Goal: Task Accomplishment & Management: Manage account settings

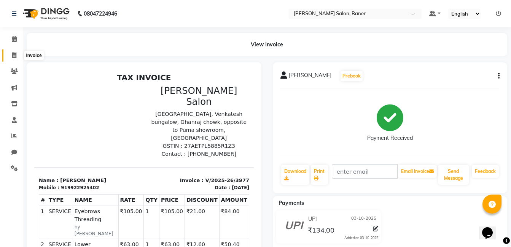
click at [15, 53] on icon at bounding box center [14, 56] width 4 height 6
select select "service"
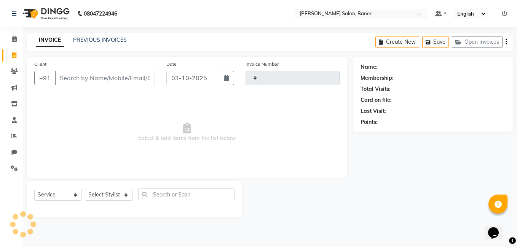
type input "3978"
select select "7115"
click at [106, 196] on select "Select Stylist" at bounding box center [109, 195] width 48 height 12
select select "89608"
click at [85, 189] on select "Select Stylist Aaftab Malik Admin Jabaaz Karan Rathod Karishma Khot Krishna Vya…" at bounding box center [109, 195] width 48 height 12
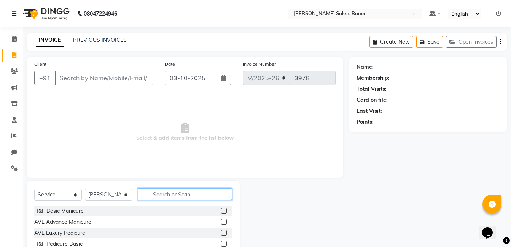
click at [175, 190] on input "text" at bounding box center [185, 195] width 94 height 12
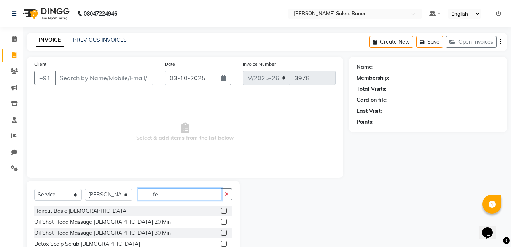
type input "f"
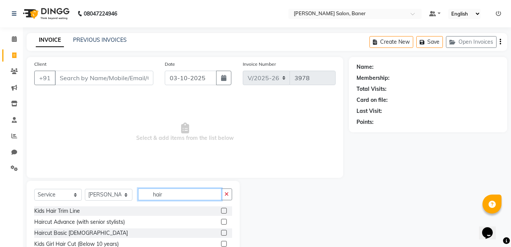
type input "hair"
drag, startPoint x: 220, startPoint y: 224, endPoint x: 220, endPoint y: 211, distance: 13.3
click at [221, 224] on label at bounding box center [224, 222] width 6 height 6
click at [221, 224] on input "checkbox" at bounding box center [223, 222] width 5 height 5
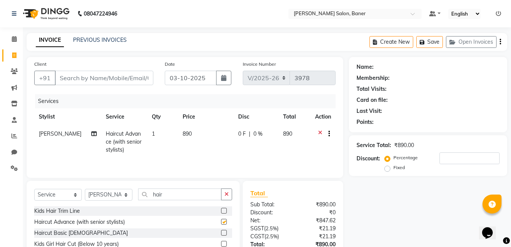
checkbox input "false"
click at [88, 81] on input "Client" at bounding box center [104, 78] width 99 height 14
type input "9"
type input "0"
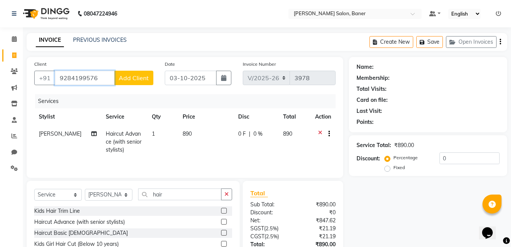
type input "9284199576"
click at [137, 83] on button "Add Client" at bounding box center [133, 78] width 39 height 14
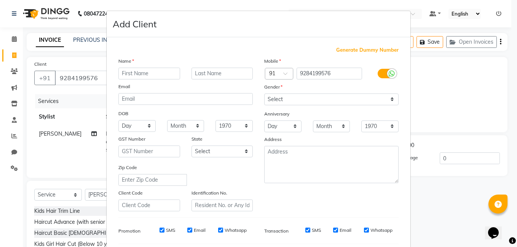
click at [132, 70] on input "text" at bounding box center [149, 74] width 62 height 12
type input "Dhanushree Navale"
click at [304, 96] on select "Select Male Female Other Prefer Not To Say" at bounding box center [331, 100] width 134 height 12
select select "female"
click at [264, 94] on select "Select Male Female Other Prefer Not To Say" at bounding box center [331, 100] width 134 height 12
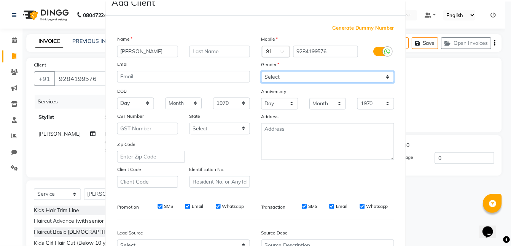
scroll to position [104, 0]
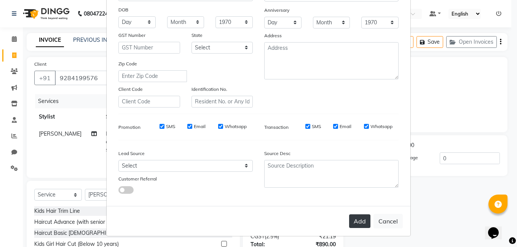
click at [353, 219] on button "Add" at bounding box center [359, 222] width 21 height 14
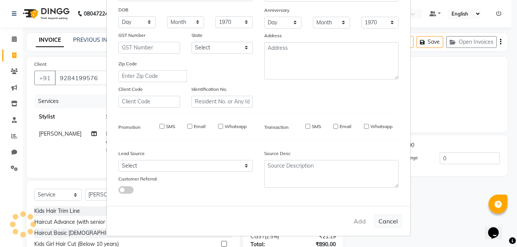
select select
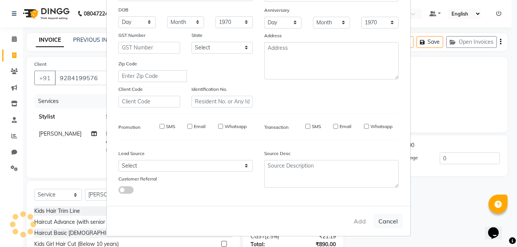
select select
checkbox input "false"
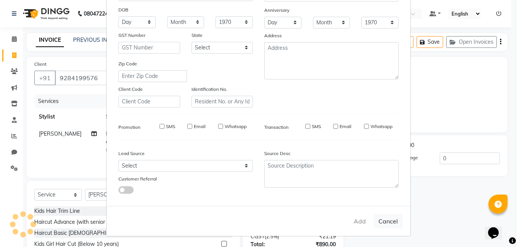
checkbox input "false"
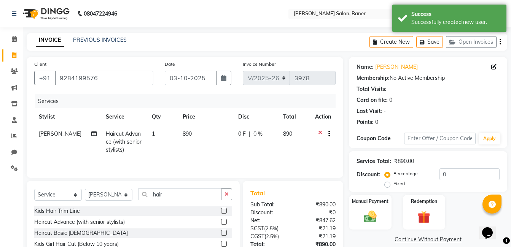
scroll to position [57, 0]
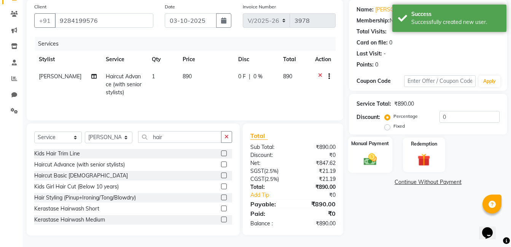
click at [376, 155] on img at bounding box center [370, 159] width 21 height 15
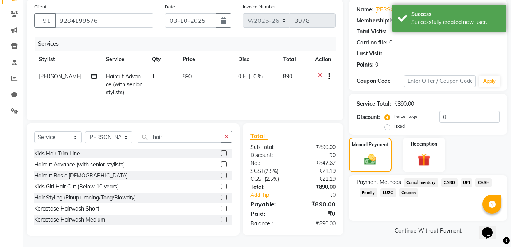
click at [465, 183] on span "UPI" at bounding box center [467, 183] width 12 height 9
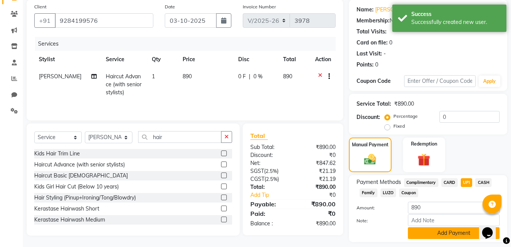
click at [444, 236] on button "Add Payment" at bounding box center [454, 234] width 92 height 12
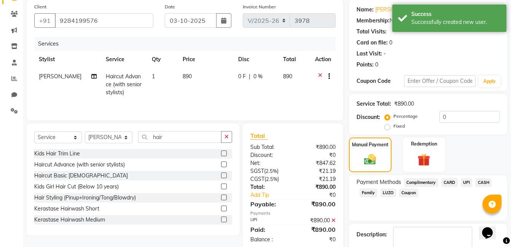
scroll to position [101, 0]
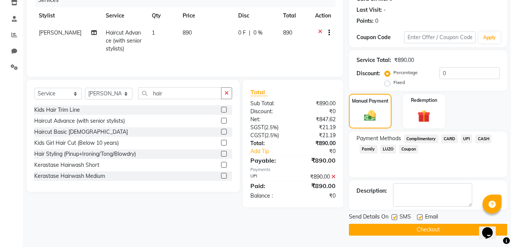
click at [410, 230] on button "Checkout" at bounding box center [428, 230] width 158 height 12
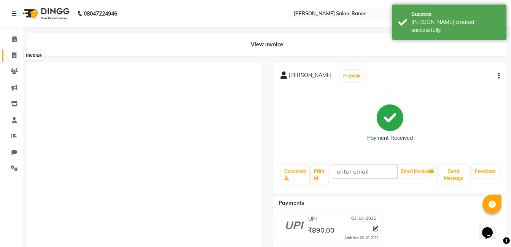
click at [11, 54] on span at bounding box center [14, 55] width 13 height 9
select select "service"
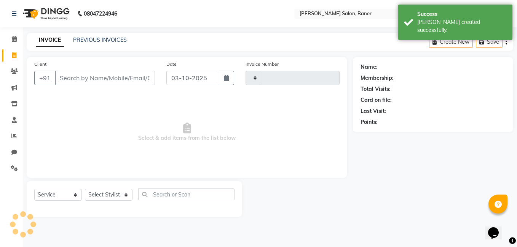
type input "3979"
select select "7115"
click at [118, 194] on select "Select Stylist" at bounding box center [109, 195] width 48 height 12
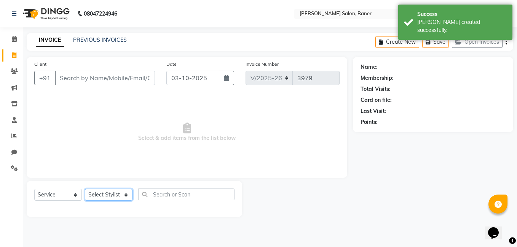
click at [118, 194] on select "Select Stylist" at bounding box center [109, 195] width 48 height 12
click at [118, 194] on select "Select Stylist Aaftab Malik Admin Jabaaz Karan Rathod Karishma Khot Krishna Vya…" at bounding box center [109, 195] width 48 height 12
select select "90534"
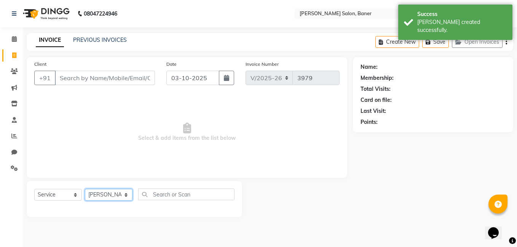
click at [85, 189] on select "Select Stylist Aaftab Malik Admin Jabaaz Karan Rathod Karishma Khot Krishna Vya…" at bounding box center [109, 195] width 48 height 12
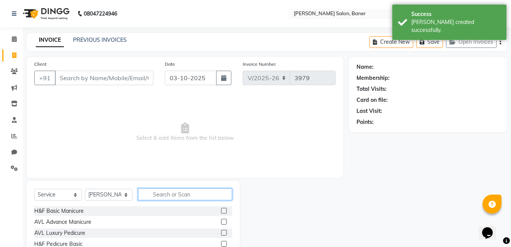
click at [179, 195] on input "text" at bounding box center [185, 195] width 94 height 12
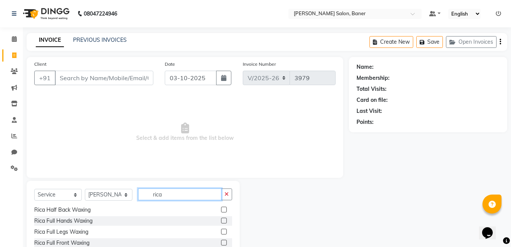
scroll to position [38, 0]
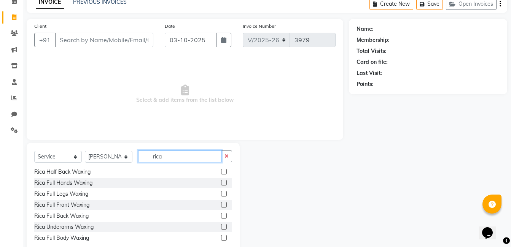
type input "rica"
click at [221, 182] on label at bounding box center [224, 183] width 6 height 6
click at [221, 182] on input "checkbox" at bounding box center [223, 183] width 5 height 5
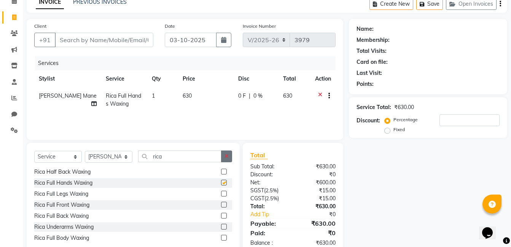
checkbox input "false"
click at [226, 154] on icon "button" at bounding box center [227, 156] width 4 height 5
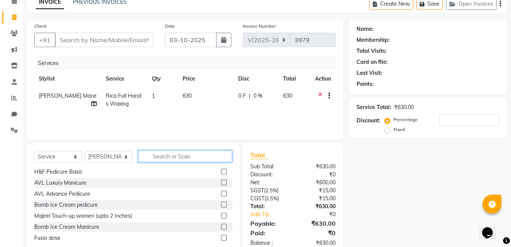
click at [210, 155] on input "text" at bounding box center [185, 157] width 94 height 12
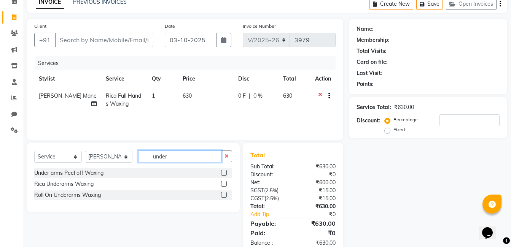
type input "under"
click at [223, 174] on label at bounding box center [224, 173] width 6 height 6
click at [223, 174] on input "checkbox" at bounding box center [223, 173] width 5 height 5
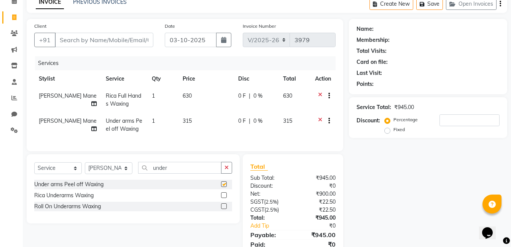
checkbox input "false"
click at [96, 44] on input "Client" at bounding box center [104, 40] width 99 height 14
type input "s"
type input "0"
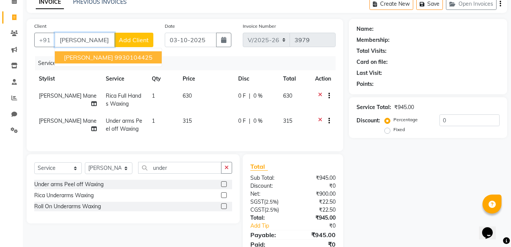
click at [131, 56] on ngb-highlight "9930104425" at bounding box center [134, 58] width 38 height 8
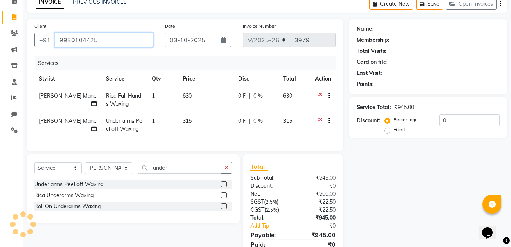
type input "9930104425"
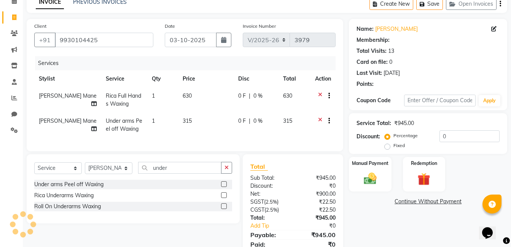
select select "1: Object"
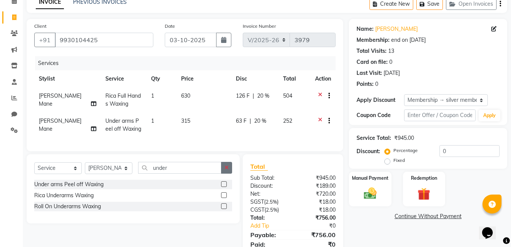
type input "20"
click at [225, 174] on button "button" at bounding box center [226, 168] width 11 height 12
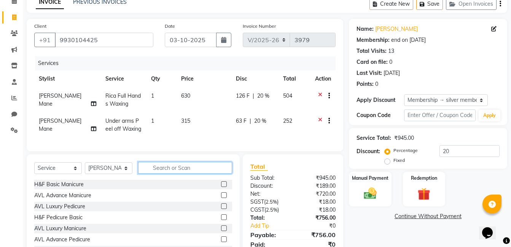
click at [199, 174] on input "text" at bounding box center [185, 168] width 94 height 12
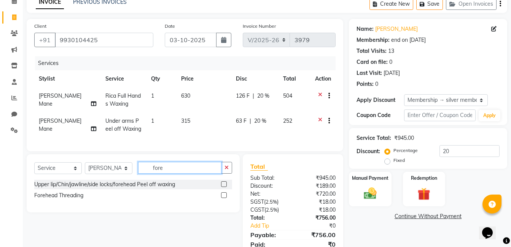
type input "fore"
click at [225, 198] on label at bounding box center [224, 196] width 6 height 6
click at [225, 198] on input "checkbox" at bounding box center [223, 195] width 5 height 5
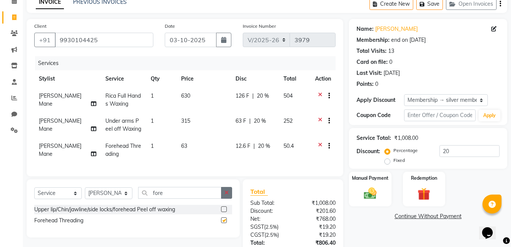
checkbox input "false"
drag, startPoint x: 229, startPoint y: 200, endPoint x: 182, endPoint y: 199, distance: 46.8
click at [225, 199] on button "button" at bounding box center [226, 193] width 11 height 12
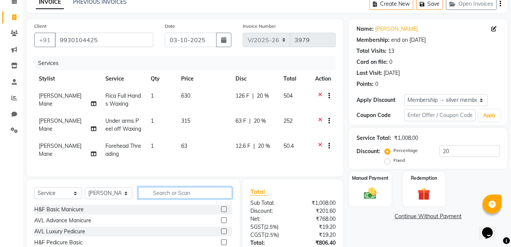
click at [182, 199] on input "text" at bounding box center [185, 193] width 94 height 12
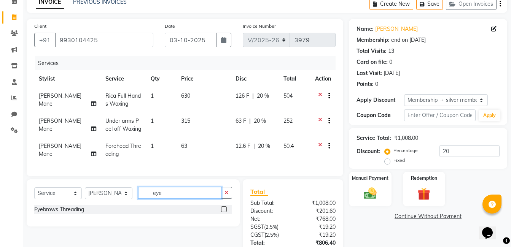
type input "eye"
click at [225, 212] on label at bounding box center [224, 210] width 6 height 6
click at [225, 212] on input "checkbox" at bounding box center [223, 209] width 5 height 5
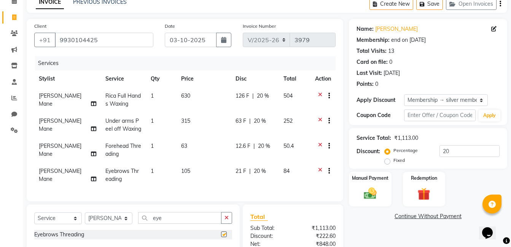
checkbox input "false"
click at [227, 221] on icon "button" at bounding box center [227, 217] width 4 height 5
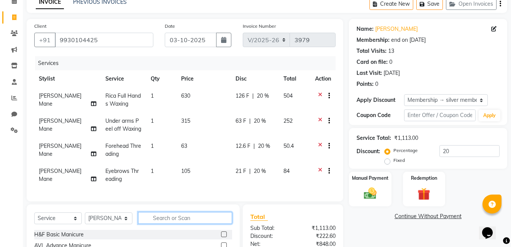
click at [195, 222] on input "text" at bounding box center [185, 218] width 94 height 12
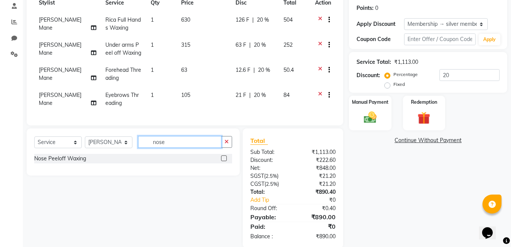
type input "nose"
click at [225, 161] on label at bounding box center [224, 159] width 6 height 6
click at [225, 161] on input "checkbox" at bounding box center [223, 158] width 5 height 5
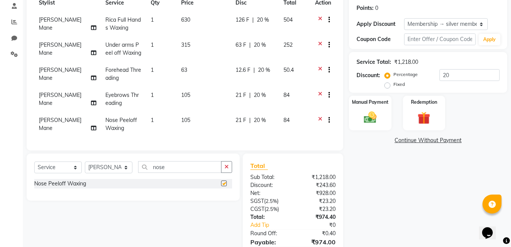
checkbox input "false"
click at [226, 170] on icon "button" at bounding box center [227, 166] width 4 height 5
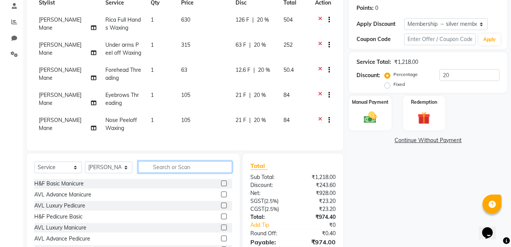
click at [199, 173] on input "text" at bounding box center [185, 167] width 94 height 12
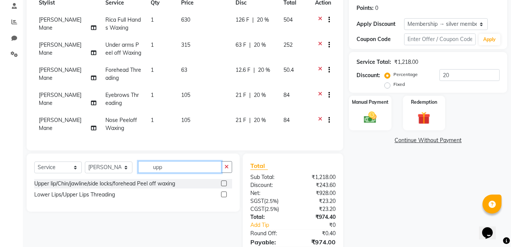
type input "upp"
click at [225, 187] on label at bounding box center [224, 184] width 6 height 6
click at [225, 187] on input "checkbox" at bounding box center [223, 184] width 5 height 5
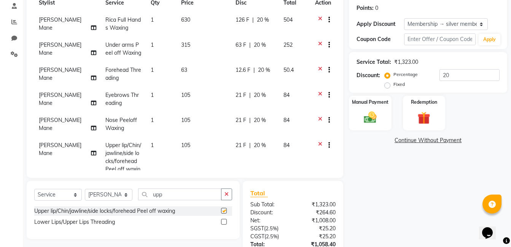
checkbox input "false"
drag, startPoint x: 226, startPoint y: 193, endPoint x: 196, endPoint y: 194, distance: 30.1
click at [225, 193] on icon "button" at bounding box center [227, 194] width 4 height 5
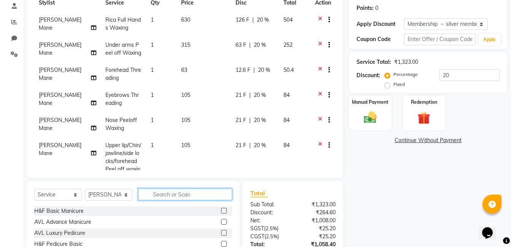
click at [190, 195] on input "text" at bounding box center [185, 195] width 94 height 12
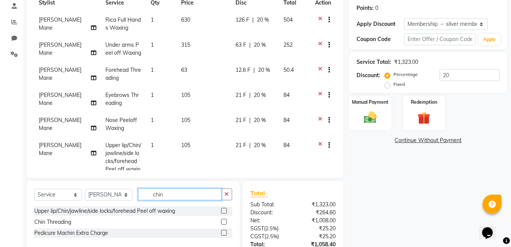
type input "chin"
click at [223, 222] on label at bounding box center [224, 222] width 6 height 6
click at [223, 222] on input "checkbox" at bounding box center [223, 222] width 5 height 5
checkbox input "false"
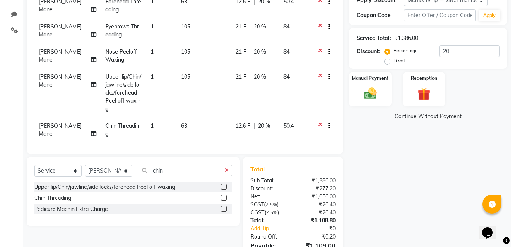
scroll to position [179, 0]
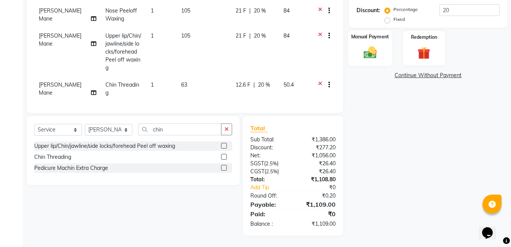
click at [361, 55] on img at bounding box center [370, 52] width 21 height 15
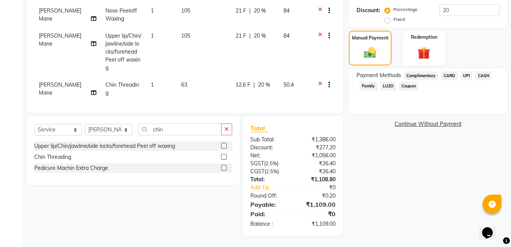
click at [483, 76] on span "CASH" at bounding box center [483, 76] width 16 height 9
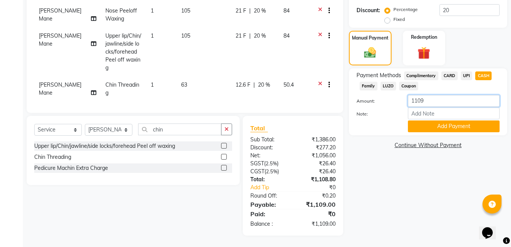
drag, startPoint x: 439, startPoint y: 100, endPoint x: 372, endPoint y: 110, distance: 67.7
click at [400, 100] on div "Amount: 1109" at bounding box center [428, 101] width 155 height 13
type input "1000"
click at [444, 130] on button "Add Payment" at bounding box center [454, 127] width 92 height 12
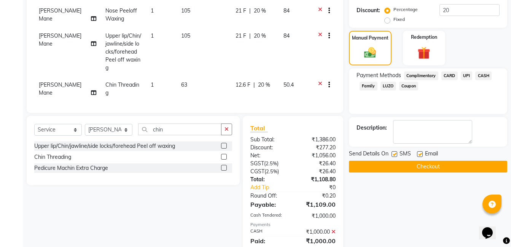
click at [467, 77] on span "UPI" at bounding box center [467, 76] width 12 height 9
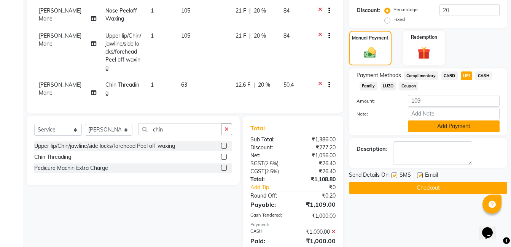
click at [451, 123] on button "Add Payment" at bounding box center [454, 127] width 92 height 12
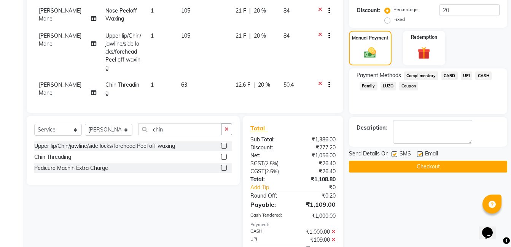
scroll to position [214, 0]
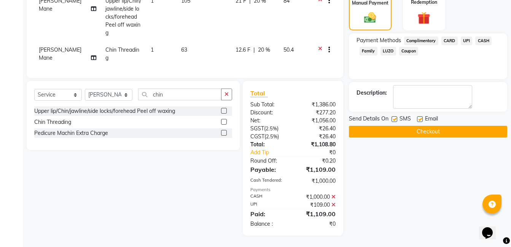
click at [433, 131] on button "Checkout" at bounding box center [428, 132] width 158 height 12
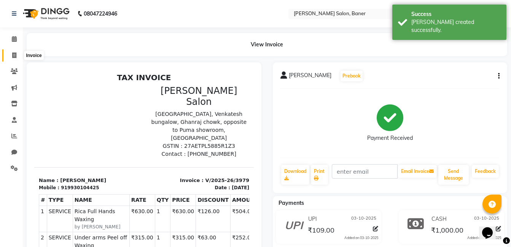
click at [11, 56] on span at bounding box center [14, 55] width 13 height 9
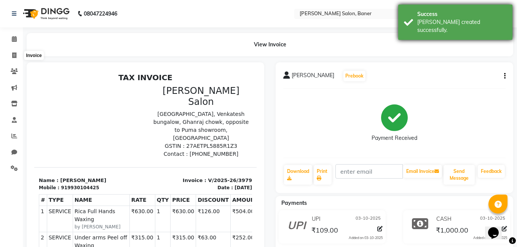
select select "service"
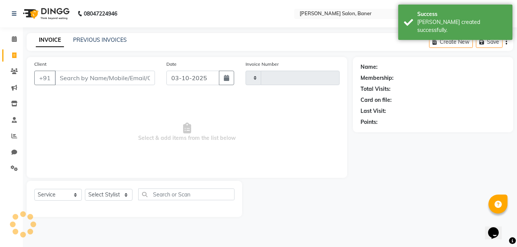
type input "3980"
select select "7115"
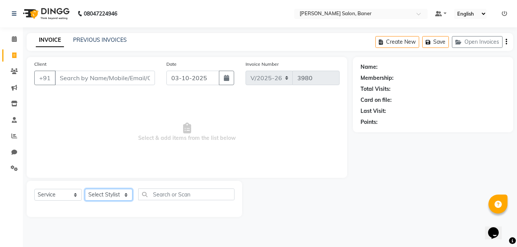
click at [99, 195] on select "Select Stylist Aaftab Malik Admin Jabaaz Karan Rathod Karishma Khot Krishna Vya…" at bounding box center [109, 195] width 48 height 12
select select "69598"
click at [85, 189] on select "Select Stylist Aaftab Malik Admin Jabaaz Karan Rathod Karishma Khot Krishna Vya…" at bounding box center [109, 195] width 48 height 12
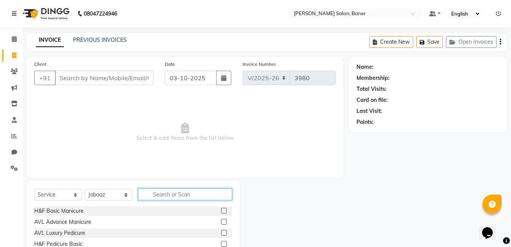
click at [161, 194] on input "text" at bounding box center [185, 195] width 94 height 12
type input "hair"
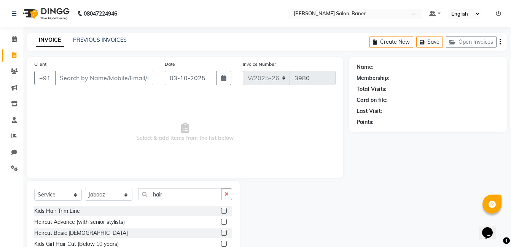
click at [221, 220] on label at bounding box center [224, 222] width 6 height 6
click at [221, 220] on input "checkbox" at bounding box center [223, 222] width 5 height 5
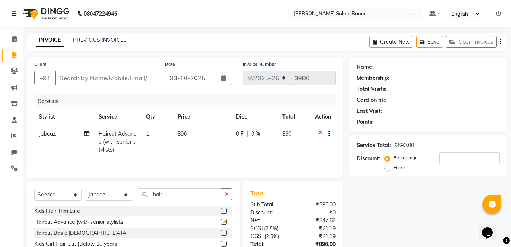
checkbox input "false"
click at [126, 83] on input "Client" at bounding box center [104, 78] width 99 height 14
type input "9"
type input "0"
type input "9975380712"
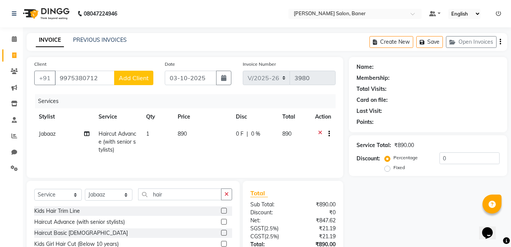
click at [126, 83] on button "Add Client" at bounding box center [133, 78] width 39 height 14
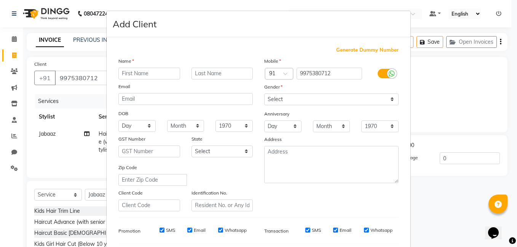
click at [142, 70] on input "text" at bounding box center [149, 74] width 62 height 12
click at [134, 76] on input "text" at bounding box center [149, 74] width 62 height 12
type input "Shubhada rohamare"
drag, startPoint x: 315, startPoint y: 100, endPoint x: 312, endPoint y: 105, distance: 4.8
click at [315, 100] on select "Select Male Female Other Prefer Not To Say" at bounding box center [331, 100] width 134 height 12
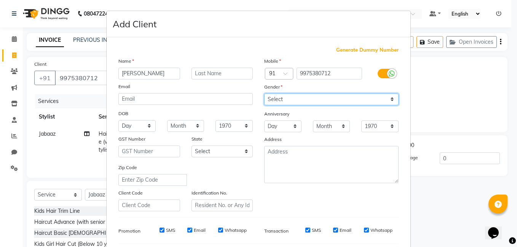
select select "female"
click at [264, 94] on select "Select Male Female Other Prefer Not To Say" at bounding box center [331, 100] width 134 height 12
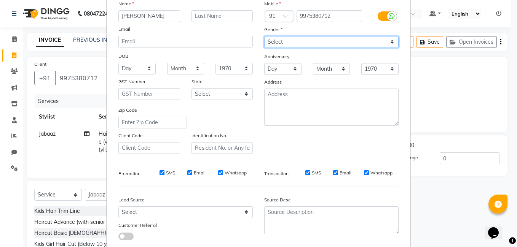
scroll to position [104, 0]
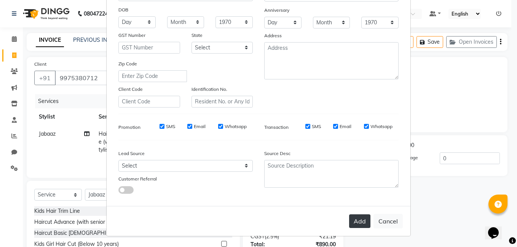
click at [359, 225] on button "Add" at bounding box center [359, 222] width 21 height 14
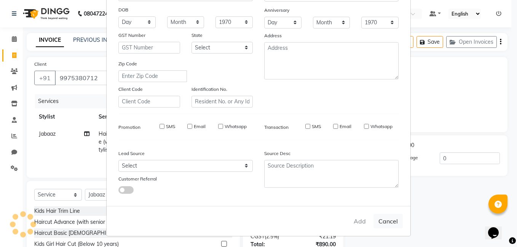
select select
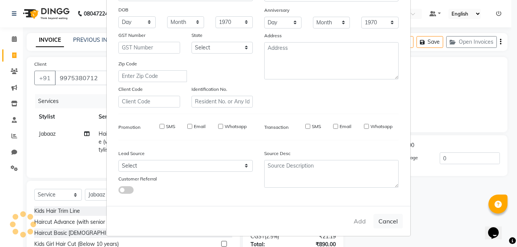
select select
checkbox input "false"
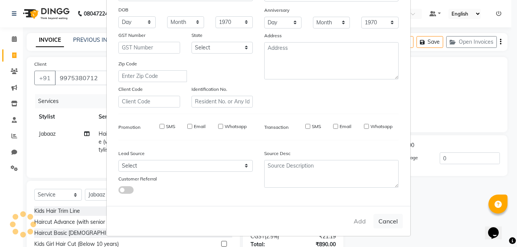
checkbox input "false"
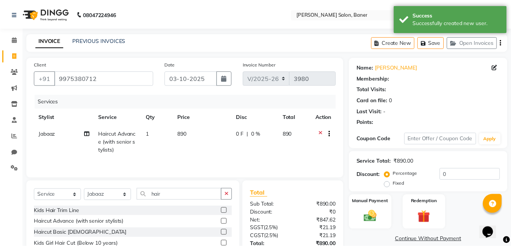
scroll to position [57, 0]
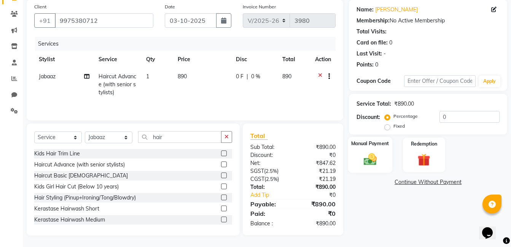
click at [364, 160] on img at bounding box center [370, 159] width 21 height 15
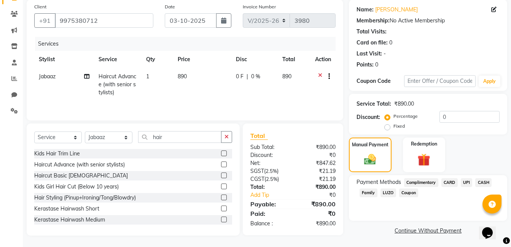
click at [483, 181] on span "CASH" at bounding box center [483, 183] width 16 height 9
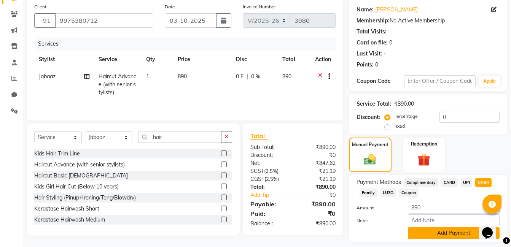
click at [451, 230] on button "Add Payment" at bounding box center [454, 234] width 92 height 12
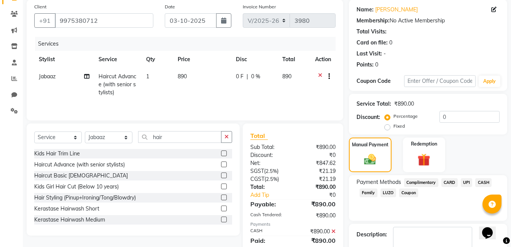
scroll to position [101, 0]
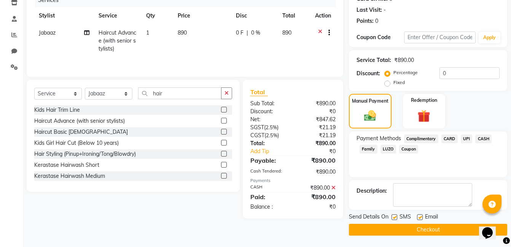
click at [404, 228] on button "Checkout" at bounding box center [428, 230] width 158 height 12
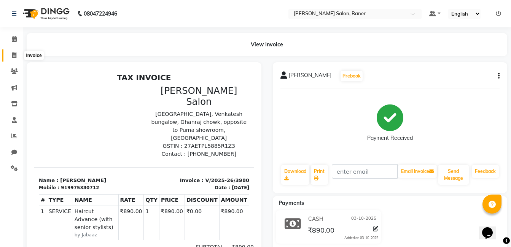
click at [14, 54] on icon at bounding box center [14, 56] width 4 height 6
select select "service"
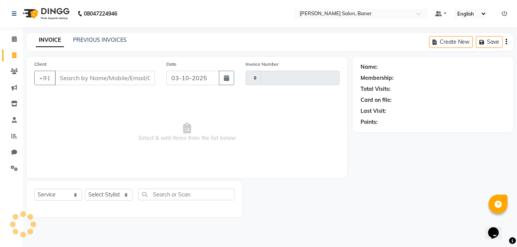
type input "3981"
select select "7115"
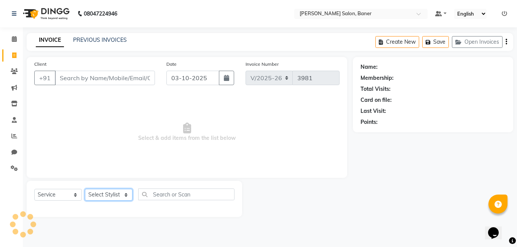
click at [100, 195] on select "Select Stylist" at bounding box center [109, 195] width 48 height 12
click at [100, 194] on select "Select Stylist" at bounding box center [109, 195] width 48 height 12
click at [100, 194] on select "Select Stylist Aaftab Malik Admin Jabaaz Karan Rathod Karishma Khot Krishna Vya…" at bounding box center [109, 195] width 48 height 12
click at [101, 194] on select "Select Stylist Aaftab Malik Admin Jabaaz Karan Rathod Karishma Khot Krishna Vya…" at bounding box center [109, 195] width 48 height 12
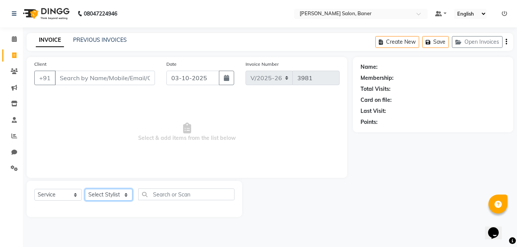
select select "90534"
click at [85, 189] on select "Select Stylist Aaftab Malik Admin Jabaaz Karan Rathod Karishma Khot Krishna Vya…" at bounding box center [109, 195] width 48 height 12
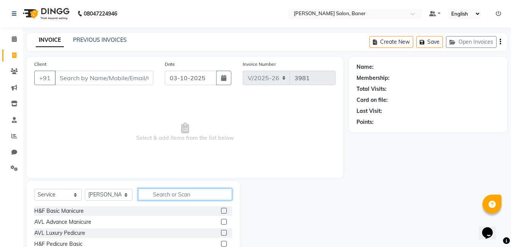
click at [180, 197] on input "text" at bounding box center [185, 195] width 94 height 12
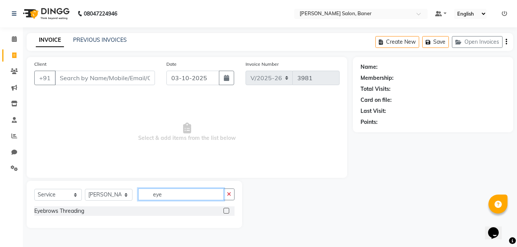
type input "eye"
click at [226, 211] on label at bounding box center [226, 211] width 6 height 6
click at [226, 211] on input "checkbox" at bounding box center [225, 211] width 5 height 5
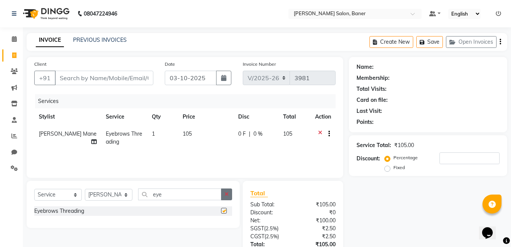
checkbox input "false"
drag, startPoint x: 228, startPoint y: 193, endPoint x: 202, endPoint y: 193, distance: 26.3
click at [221, 193] on button "button" at bounding box center [226, 195] width 11 height 12
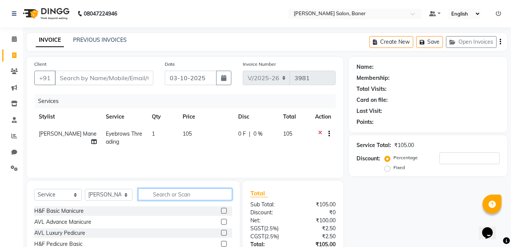
click at [198, 193] on input "text" at bounding box center [185, 195] width 94 height 12
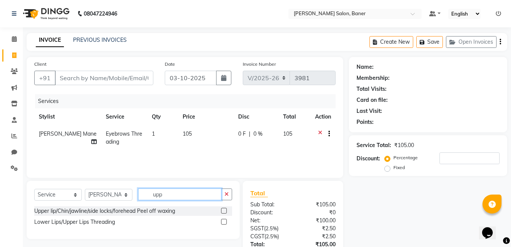
type input "upp"
click at [225, 222] on label at bounding box center [224, 222] width 6 height 6
click at [225, 222] on input "checkbox" at bounding box center [223, 222] width 5 height 5
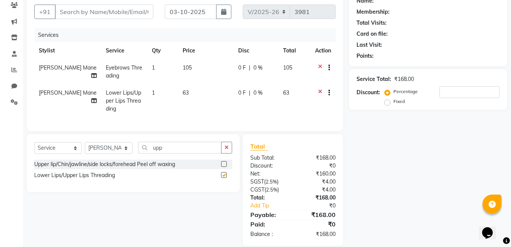
checkbox input "false"
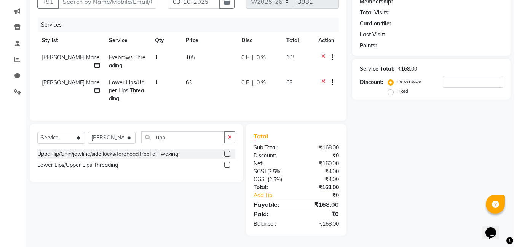
scroll to position [6, 0]
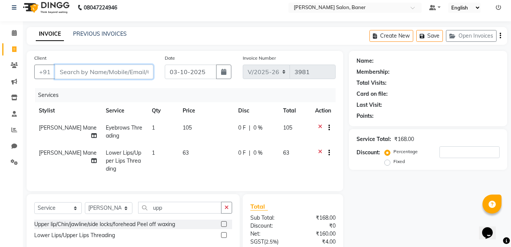
click at [93, 73] on input "Client" at bounding box center [104, 72] width 99 height 14
type input "8"
type input "0"
type input "9903556909"
click at [133, 72] on span "Add Client" at bounding box center [134, 72] width 30 height 8
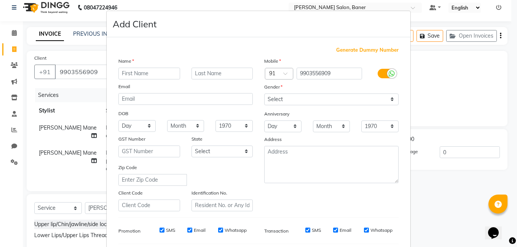
click at [132, 76] on input "text" at bounding box center [149, 74] width 62 height 12
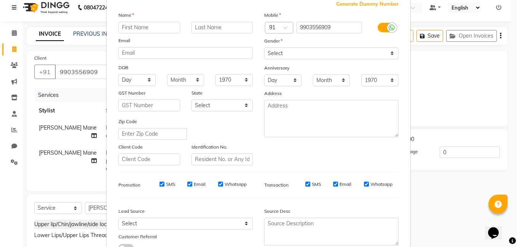
scroll to position [104, 0]
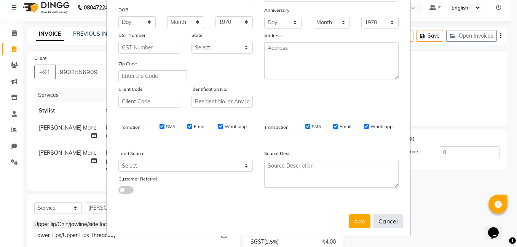
click at [377, 222] on button "Cancel" at bounding box center [387, 221] width 29 height 14
select select
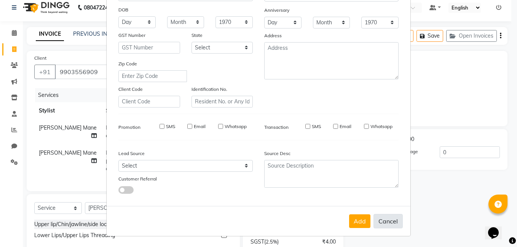
select select
checkbox input "false"
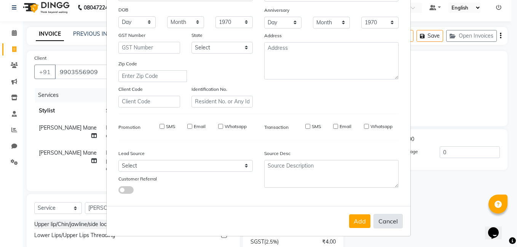
checkbox input "false"
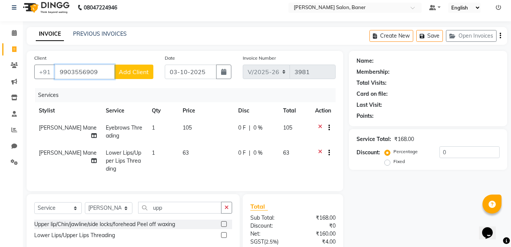
click at [99, 73] on input "9903556909" at bounding box center [85, 72] width 60 height 14
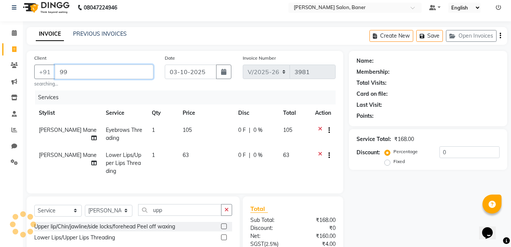
type input "9"
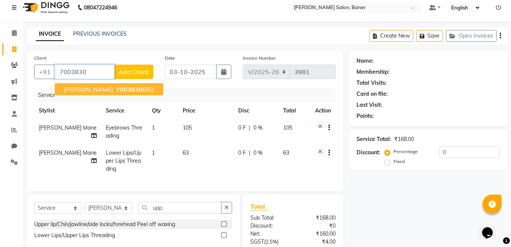
click at [116, 88] on span "7003830" at bounding box center [129, 90] width 27 height 8
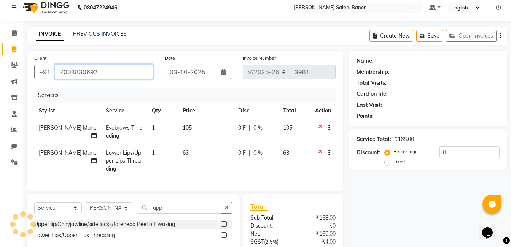
type input "7003830692"
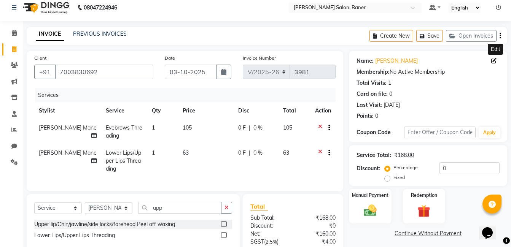
click at [496, 62] on icon at bounding box center [493, 60] width 5 height 5
select select "female"
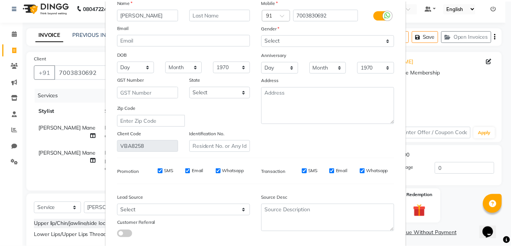
scroll to position [90, 0]
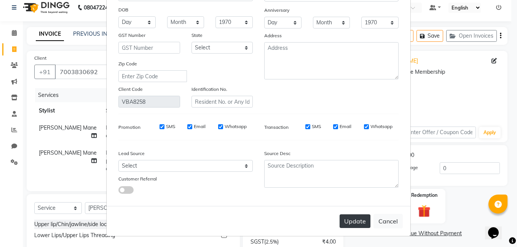
type input "Shraddha Mishra"
click at [343, 217] on button "Update" at bounding box center [355, 222] width 31 height 14
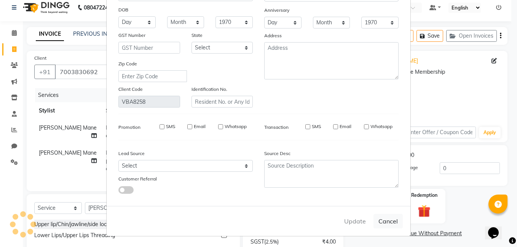
select select
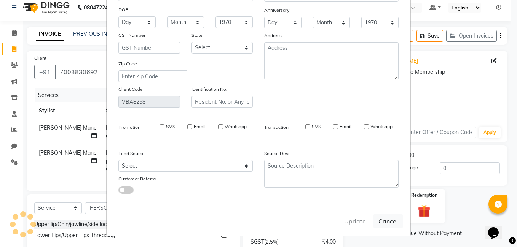
select select
checkbox input "false"
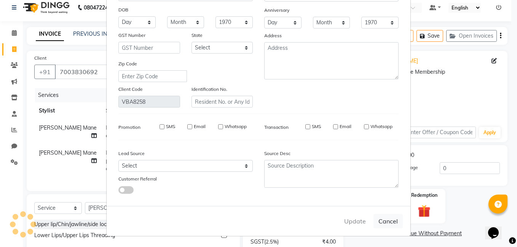
checkbox input "false"
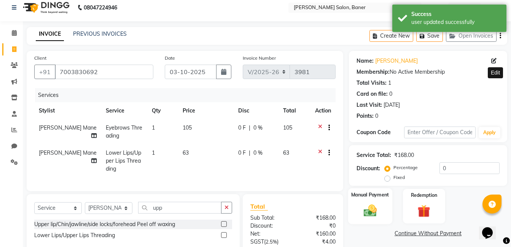
scroll to position [82, 0]
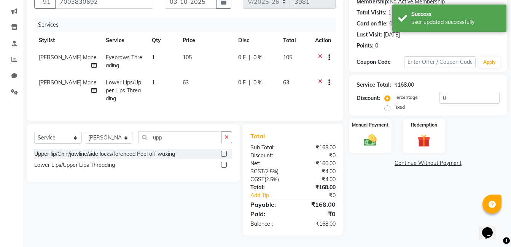
drag, startPoint x: 372, startPoint y: 127, endPoint x: 470, endPoint y: 144, distance: 100.1
click at [373, 127] on div "Manual Payment" at bounding box center [370, 136] width 43 height 35
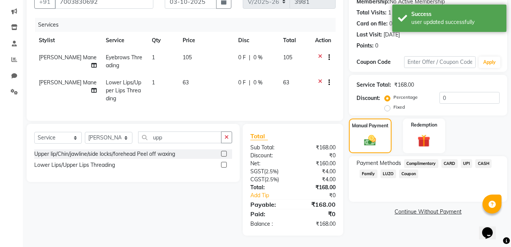
click at [462, 159] on span "UPI" at bounding box center [467, 163] width 12 height 9
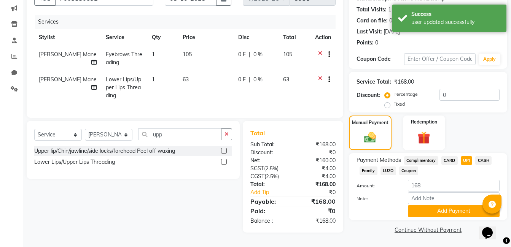
click at [439, 202] on div "Note:" at bounding box center [428, 199] width 155 height 13
click at [431, 210] on button "Add Payment" at bounding box center [454, 212] width 92 height 12
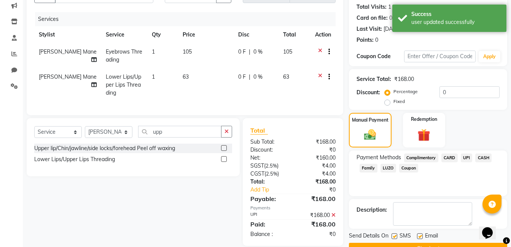
scroll to position [101, 0]
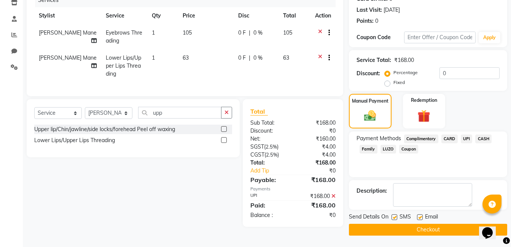
click at [408, 226] on button "Checkout" at bounding box center [428, 230] width 158 height 12
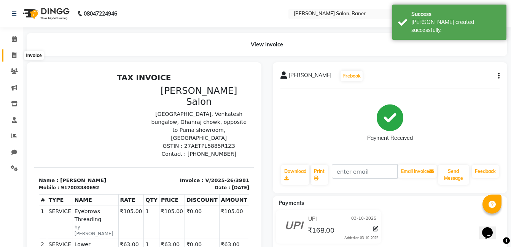
click at [13, 57] on icon at bounding box center [14, 56] width 4 height 6
select select "service"
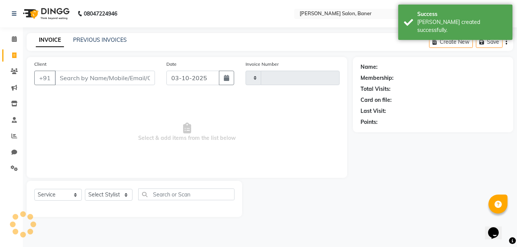
type input "3982"
select select "7115"
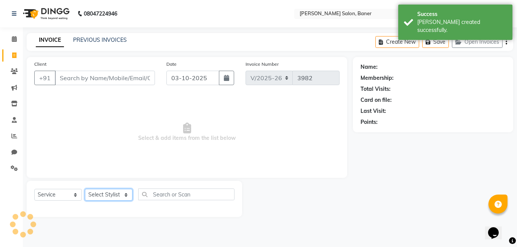
click at [102, 190] on select "Select Stylist Aaftab Malik Admin Jabaaz Karan Rathod Karishma Khot Krishna Vya…" at bounding box center [109, 195] width 48 height 12
select select "90315"
click at [85, 189] on select "Select Stylist Aaftab Malik Admin Jabaaz Karan Rathod Karishma Khot Krishna Vya…" at bounding box center [109, 195] width 48 height 12
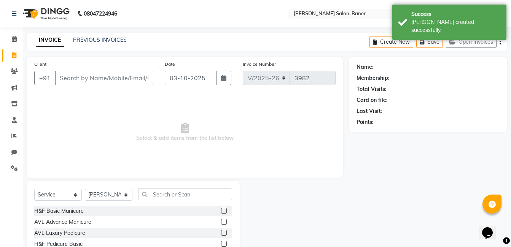
click at [173, 187] on div "Select Service Product Membership Package Voucher Prepaid Gift Card Select Styl…" at bounding box center [133, 237] width 213 height 112
click at [153, 201] on div "Select Service Product Membership Package Voucher Prepaid Gift Card Select Styl…" at bounding box center [133, 198] width 198 height 18
click at [156, 191] on input "text" at bounding box center [185, 195] width 94 height 12
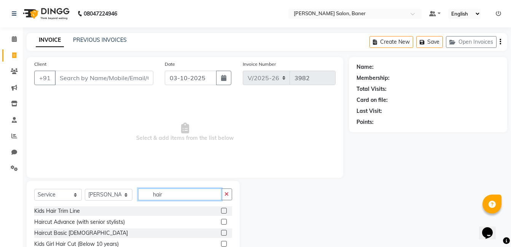
type input "hair"
click at [221, 222] on label at bounding box center [224, 222] width 6 height 6
click at [221, 222] on input "checkbox" at bounding box center [223, 222] width 5 height 5
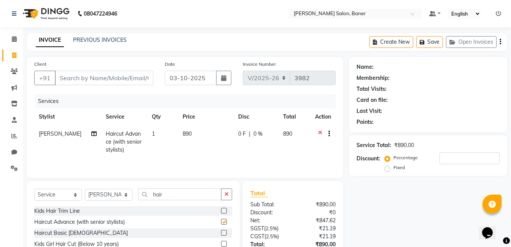
checkbox input "false"
drag, startPoint x: 112, startPoint y: 198, endPoint x: 114, endPoint y: 189, distance: 8.9
click at [112, 198] on select "Select Stylist Aaftab Malik Admin Jabaaz Karan Rathod Karishma Khot Krishna Vya…" at bounding box center [109, 195] width 48 height 12
select select "68623"
click at [85, 189] on select "Select Stylist Aaftab Malik Admin Jabaaz Karan Rathod Karishma Khot Krishna Vya…" at bounding box center [109, 195] width 48 height 12
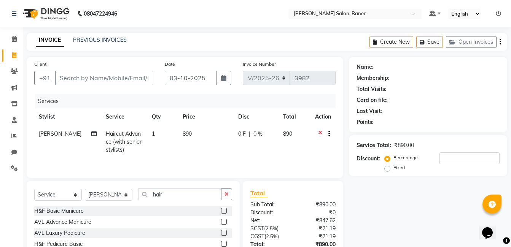
drag, startPoint x: 226, startPoint y: 195, endPoint x: 205, endPoint y: 195, distance: 21.3
click at [218, 194] on div "hair" at bounding box center [186, 195] width 94 height 12
click at [190, 196] on input "hair" at bounding box center [179, 195] width 83 height 12
drag, startPoint x: 226, startPoint y: 196, endPoint x: 208, endPoint y: 195, distance: 18.7
click at [222, 196] on button "button" at bounding box center [226, 195] width 11 height 12
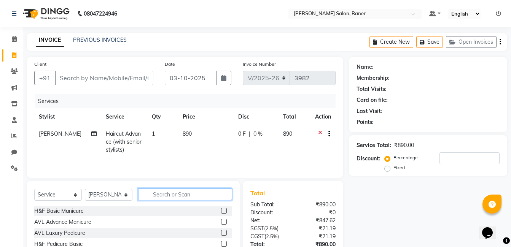
click at [196, 194] on input "text" at bounding box center [185, 195] width 94 height 12
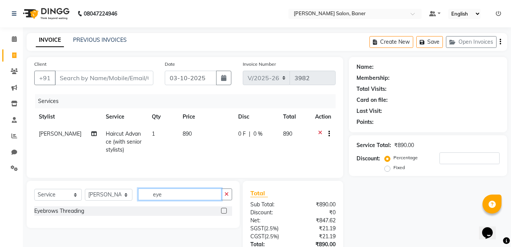
type input "eye"
click at [223, 213] on label at bounding box center [224, 211] width 6 height 6
click at [223, 213] on input "checkbox" at bounding box center [223, 211] width 5 height 5
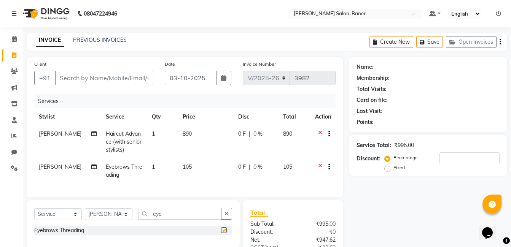
checkbox input "false"
click at [228, 217] on icon "button" at bounding box center [227, 213] width 4 height 5
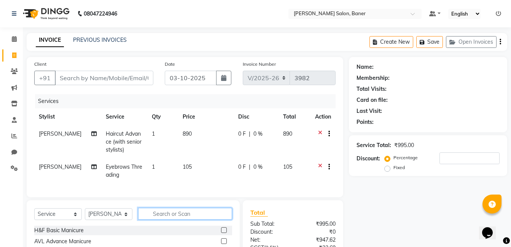
click at [214, 220] on input "text" at bounding box center [185, 214] width 94 height 12
type input "upp"
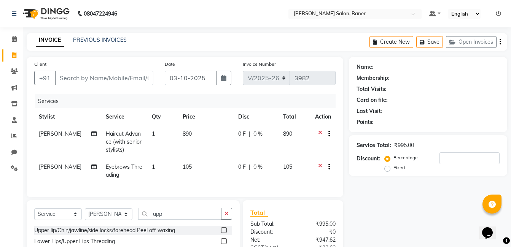
click at [225, 233] on label at bounding box center [224, 231] width 6 height 6
click at [225, 233] on input "checkbox" at bounding box center [223, 230] width 5 height 5
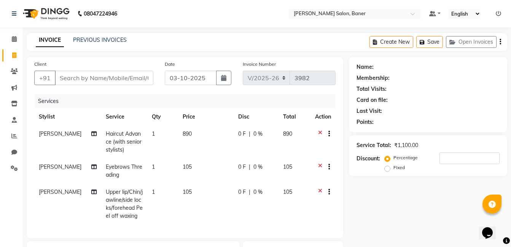
scroll to position [114, 0]
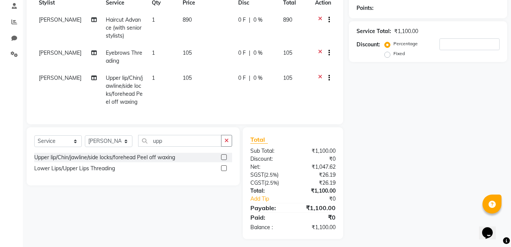
click at [222, 160] on label at bounding box center [224, 158] width 6 height 6
click at [222, 160] on input "checkbox" at bounding box center [223, 157] width 5 height 5
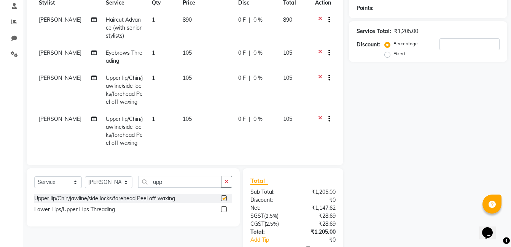
checkbox input "false"
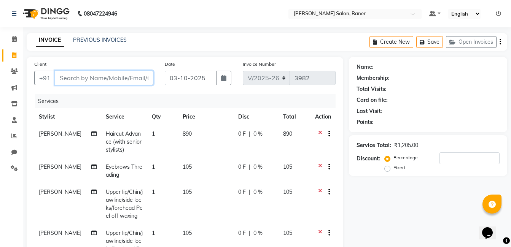
click at [112, 77] on input "Client" at bounding box center [104, 78] width 99 height 14
type input "9"
type input "0"
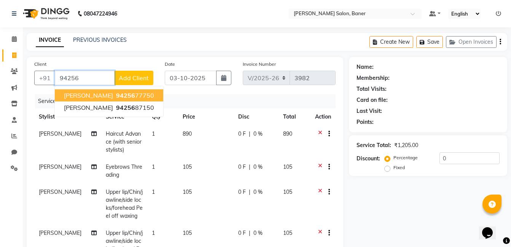
click at [99, 94] on span "Lovey Laharia" at bounding box center [88, 96] width 49 height 8
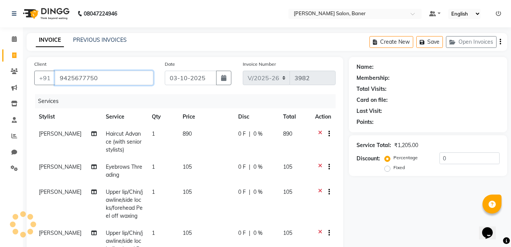
type input "9425677750"
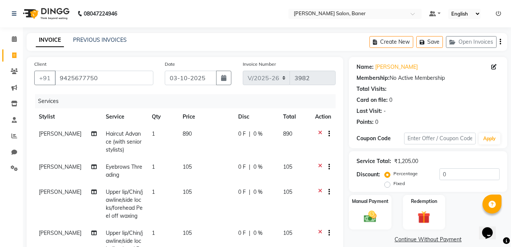
scroll to position [164, 0]
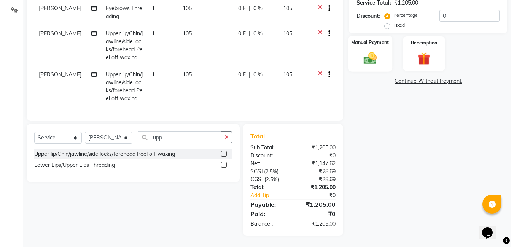
click at [374, 54] on img at bounding box center [370, 58] width 21 height 15
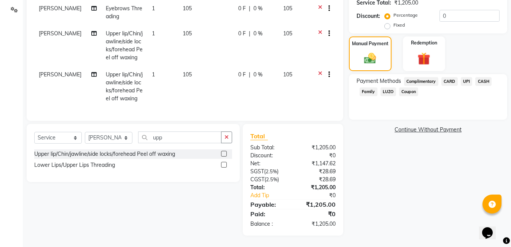
drag, startPoint x: 466, startPoint y: 73, endPoint x: 461, endPoint y: 86, distance: 14.4
click at [467, 77] on span "UPI" at bounding box center [467, 81] width 12 height 9
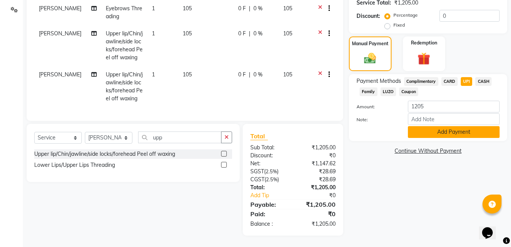
click at [440, 127] on button "Add Payment" at bounding box center [454, 132] width 92 height 12
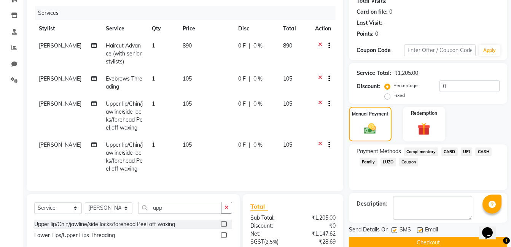
scroll to position [180, 0]
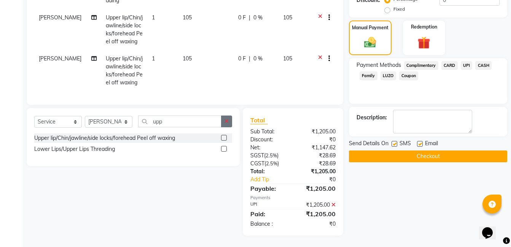
drag, startPoint x: 227, startPoint y: 122, endPoint x: 199, endPoint y: 125, distance: 28.3
click at [226, 122] on icon "button" at bounding box center [227, 121] width 4 height 5
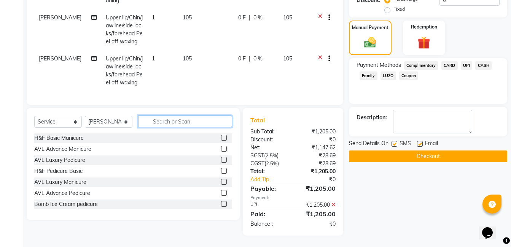
click at [193, 125] on input "text" at bounding box center [185, 122] width 94 height 12
type input "full f"
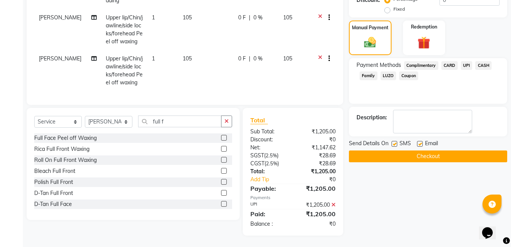
click at [221, 139] on label at bounding box center [224, 138] width 6 height 6
click at [221, 139] on input "checkbox" at bounding box center [223, 138] width 5 height 5
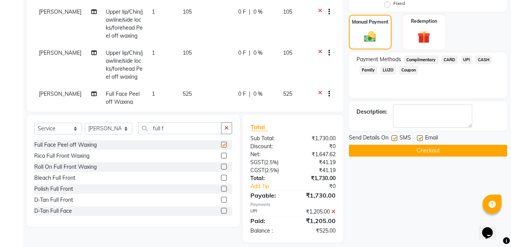
checkbox input "false"
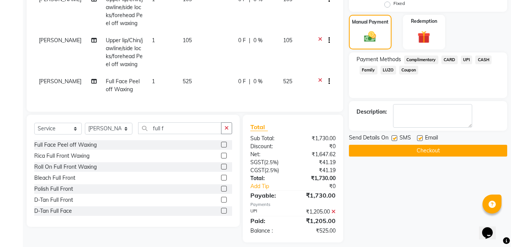
click at [318, 78] on icon at bounding box center [320, 83] width 4 height 10
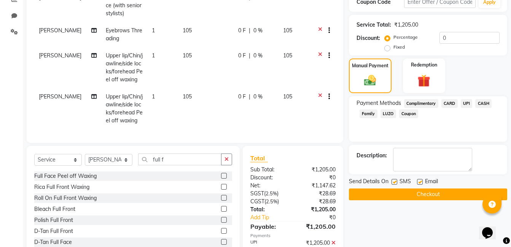
scroll to position [22, 0]
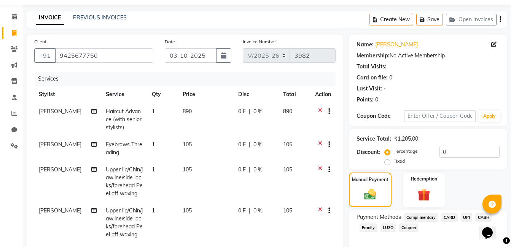
click at [319, 108] on icon at bounding box center [320, 113] width 4 height 10
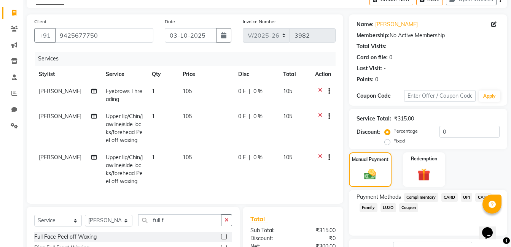
scroll to position [61, 0]
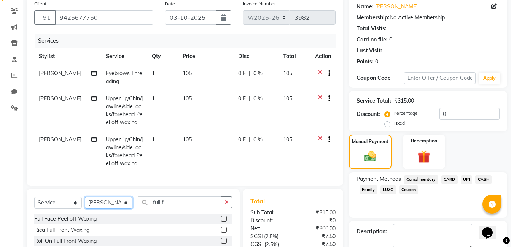
click at [104, 209] on select "Select Stylist Aaftab Malik Admin Jabaaz Karan Rathod Karishma Khot Krishna Vya…" at bounding box center [109, 203] width 48 height 12
select select "90315"
click at [85, 203] on select "Select Stylist Aaftab Malik Admin Jabaaz Karan Rathod Karishma Khot Krishna Vya…" at bounding box center [109, 203] width 48 height 12
drag, startPoint x: 228, startPoint y: 209, endPoint x: 168, endPoint y: 212, distance: 59.8
click at [223, 209] on button "button" at bounding box center [226, 203] width 11 height 12
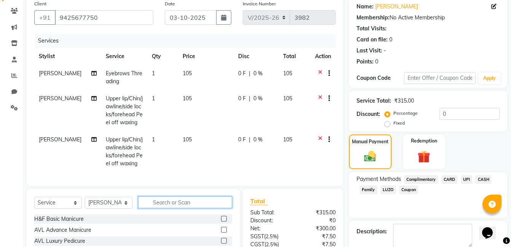
click at [166, 209] on input "text" at bounding box center [185, 203] width 94 height 12
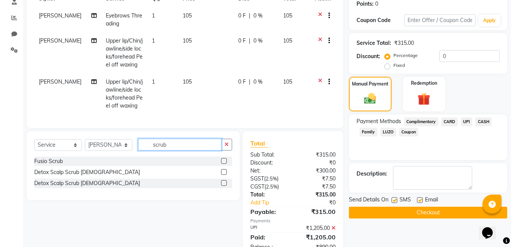
scroll to position [154, 0]
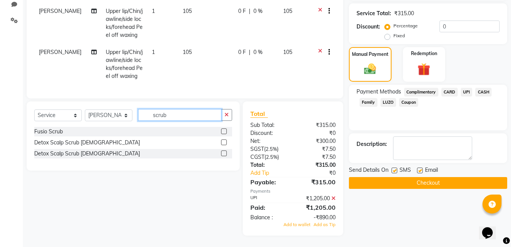
type input "scrub"
click at [223, 154] on label at bounding box center [224, 154] width 6 height 6
click at [223, 154] on input "checkbox" at bounding box center [223, 153] width 5 height 5
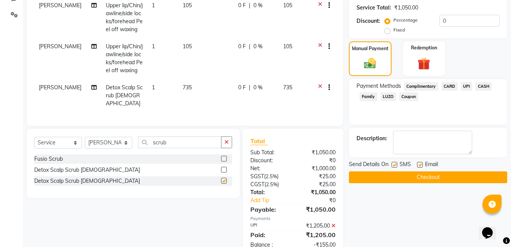
checkbox input "false"
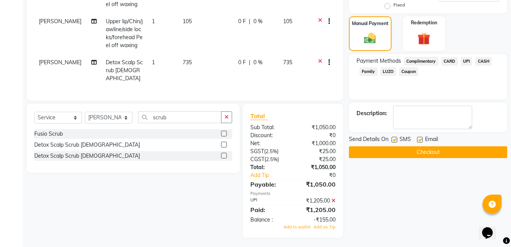
click at [332, 198] on icon at bounding box center [334, 200] width 4 height 5
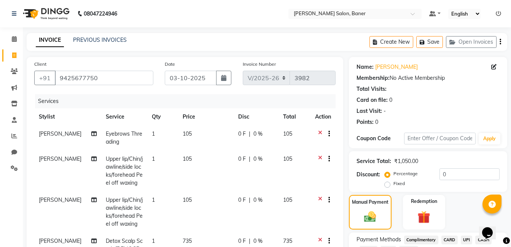
scroll to position [156, 0]
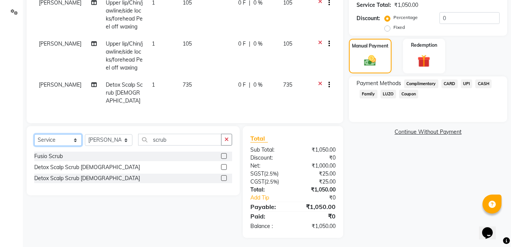
click at [57, 141] on select "Select Service Product Membership Package Voucher Prepaid Gift Card" at bounding box center [58, 140] width 48 height 12
select select "product"
click at [34, 134] on select "Select Service Product Membership Package Voucher Prepaid Gift Card" at bounding box center [58, 140] width 48 height 12
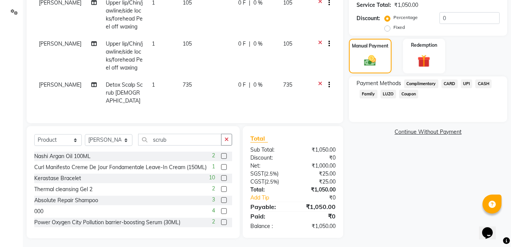
drag, startPoint x: 226, startPoint y: 141, endPoint x: 208, endPoint y: 141, distance: 18.3
click at [226, 141] on button "button" at bounding box center [226, 140] width 11 height 12
click at [191, 140] on input "text" at bounding box center [185, 140] width 94 height 12
click at [180, 137] on input "text" at bounding box center [185, 140] width 94 height 12
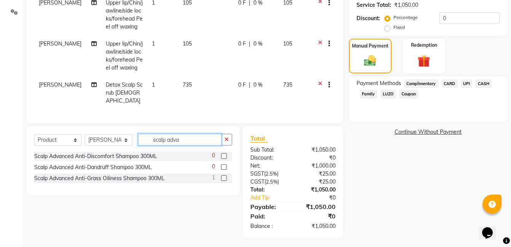
type input "scalp adva"
click at [223, 175] on label at bounding box center [224, 178] width 6 height 6
click at [223, 176] on input "checkbox" at bounding box center [223, 178] width 5 height 5
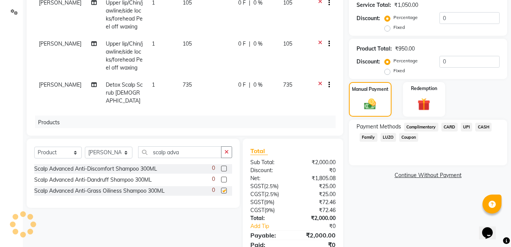
checkbox input "false"
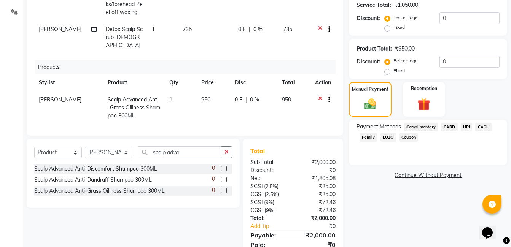
scroll to position [187, 0]
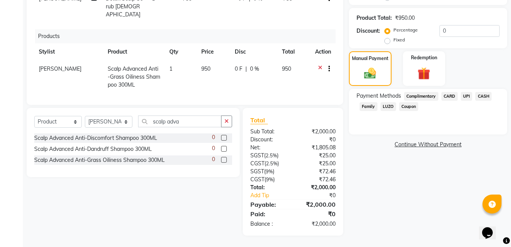
click at [465, 96] on span "UPI" at bounding box center [467, 96] width 12 height 9
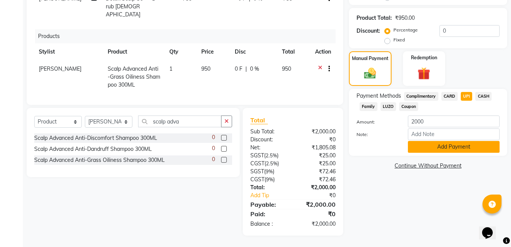
click at [446, 147] on button "Add Payment" at bounding box center [454, 147] width 92 height 12
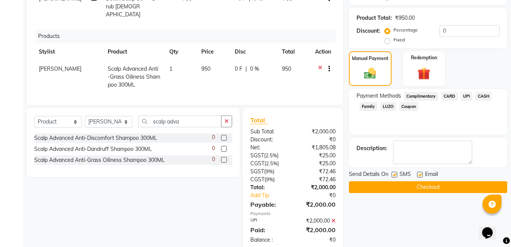
scroll to position [203, 0]
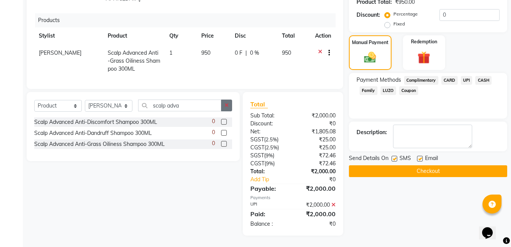
click at [228, 108] on button "button" at bounding box center [226, 106] width 11 height 12
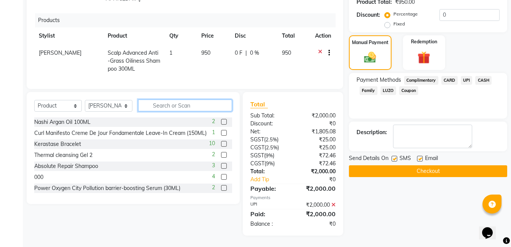
click at [189, 108] on input "text" at bounding box center [185, 106] width 94 height 12
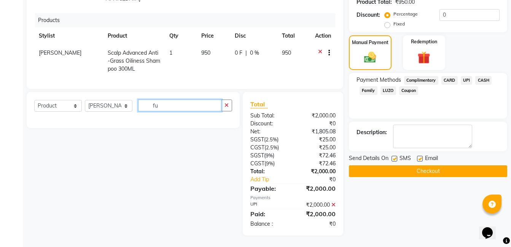
type input "f"
type input "r"
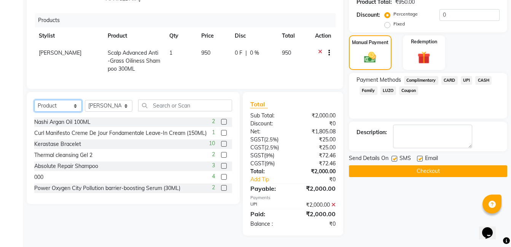
click at [51, 107] on select "Select Service Product Membership Package Voucher Prepaid Gift Card" at bounding box center [58, 106] width 48 height 12
select select "service"
click at [34, 100] on select "Select Service Product Membership Package Voucher Prepaid Gift Card" at bounding box center [58, 106] width 48 height 12
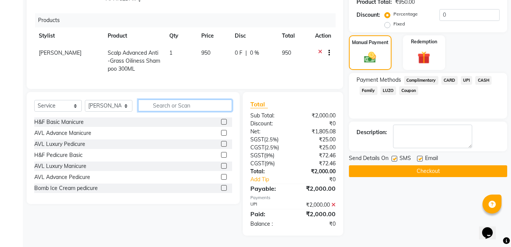
click at [162, 107] on input "text" at bounding box center [185, 106] width 94 height 12
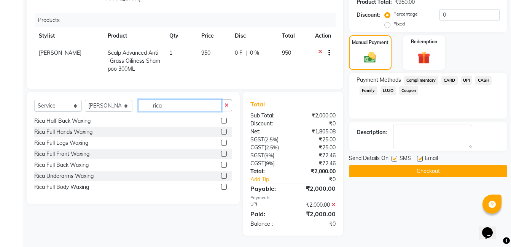
type input "rica"
click at [221, 187] on label at bounding box center [224, 187] width 6 height 6
click at [221, 187] on input "checkbox" at bounding box center [223, 187] width 5 height 5
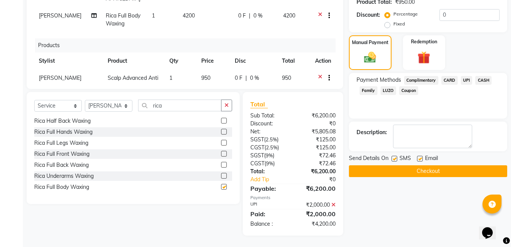
checkbox input "false"
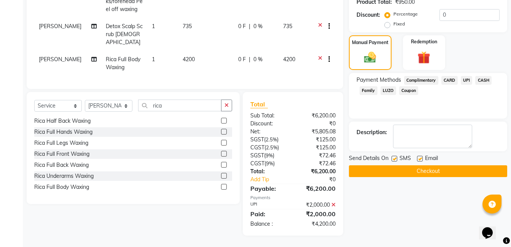
scroll to position [0, 0]
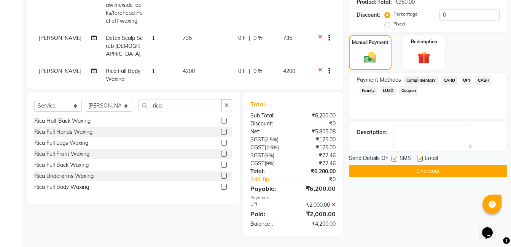
click at [318, 67] on icon at bounding box center [320, 72] width 4 height 10
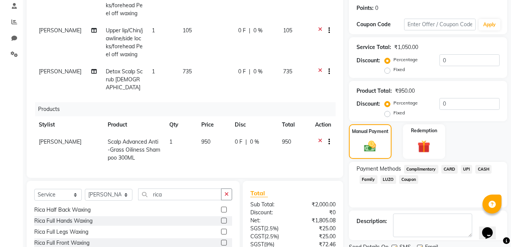
scroll to position [203, 0]
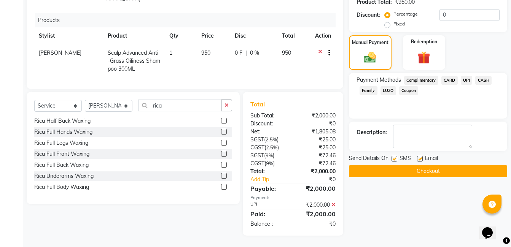
click at [429, 172] on button "Checkout" at bounding box center [428, 172] width 158 height 12
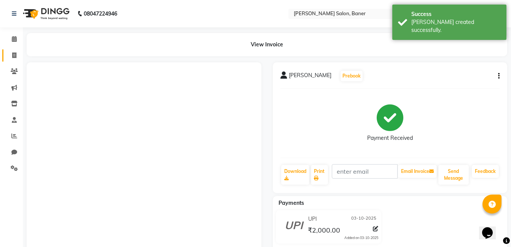
click at [12, 60] on link "Invoice" at bounding box center [11, 55] width 18 height 13
select select "service"
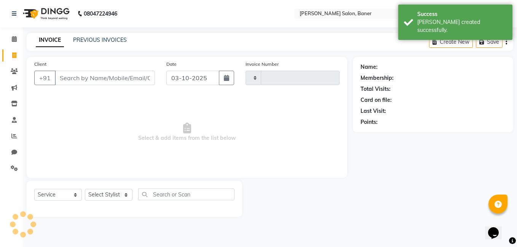
type input "3983"
select select "7115"
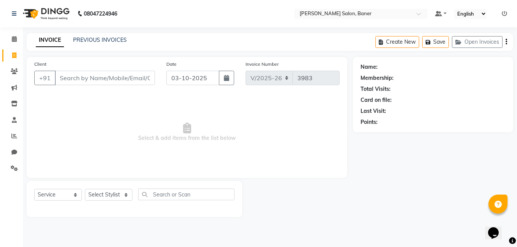
click at [137, 78] on input "Client" at bounding box center [105, 78] width 100 height 14
click at [231, 36] on div "INVOICE PREVIOUS INVOICES Create New Save Open Invoices" at bounding box center [270, 42] width 486 height 18
click at [110, 196] on select "Select Stylist Aaftab Malik Admin Jabaaz Karan Rathod Karishma Khot Krishna Vya…" at bounding box center [109, 195] width 48 height 12
select select "60259"
click at [85, 189] on select "Select Stylist Aaftab Malik Admin Jabaaz Karan Rathod Karishma Khot Krishna Vya…" at bounding box center [109, 195] width 48 height 12
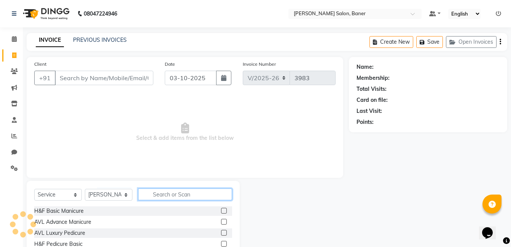
click at [159, 195] on input "text" at bounding box center [185, 195] width 94 height 12
type input "classic"
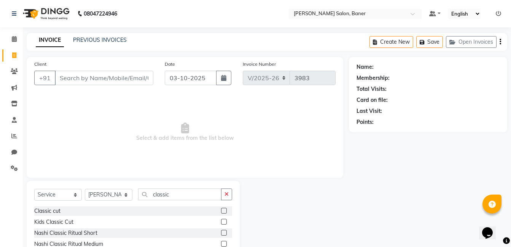
click at [225, 213] on label at bounding box center [224, 211] width 6 height 6
click at [225, 213] on input "checkbox" at bounding box center [223, 211] width 5 height 5
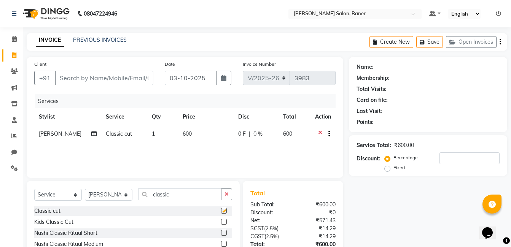
checkbox input "false"
click at [105, 198] on select "Select Stylist Aaftab Malik Admin Jabaaz Karan Rathod Karishma Khot Krishna Vya…" at bounding box center [109, 195] width 48 height 12
select select "60255"
click at [85, 189] on select "Select Stylist Aaftab Malik Admin Jabaaz Karan Rathod Karishma Khot Krishna Vya…" at bounding box center [109, 195] width 48 height 12
drag, startPoint x: 228, startPoint y: 194, endPoint x: 167, endPoint y: 194, distance: 60.1
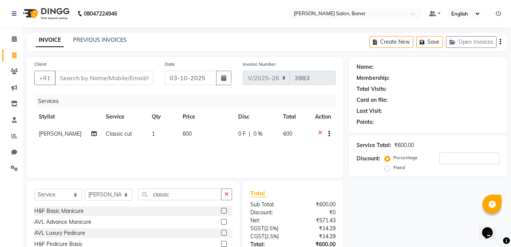
click at [221, 194] on button "button" at bounding box center [226, 195] width 11 height 12
click at [166, 194] on input "text" at bounding box center [185, 195] width 94 height 12
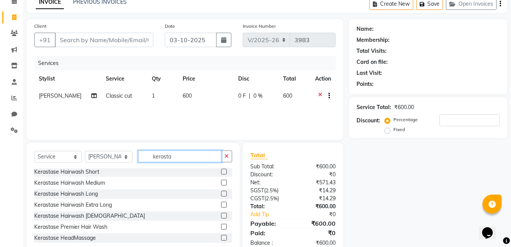
scroll to position [57, 0]
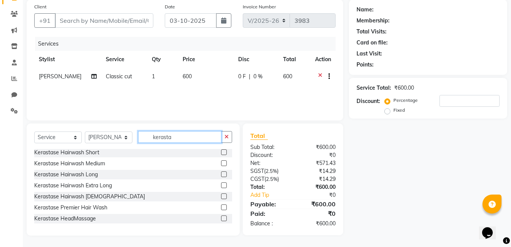
type input "kerasta"
click at [221, 219] on label at bounding box center [224, 219] width 6 height 6
click at [221, 219] on input "checkbox" at bounding box center [223, 219] width 5 height 5
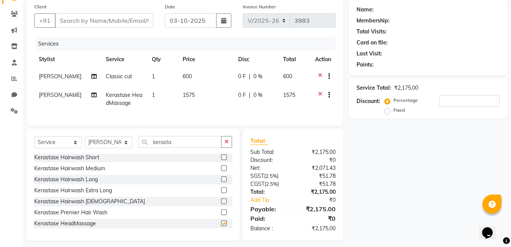
checkbox input "false"
drag, startPoint x: 231, startPoint y: 147, endPoint x: 215, endPoint y: 147, distance: 15.6
click at [230, 147] on button "button" at bounding box center [226, 142] width 11 height 12
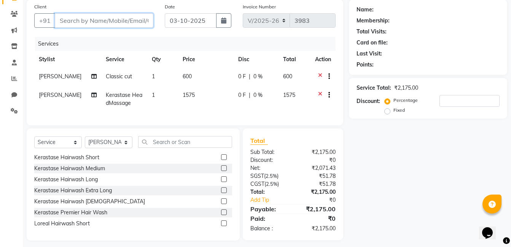
paste input "9823429604"
type input "9823429604"
type input "0"
type input "9823429604"
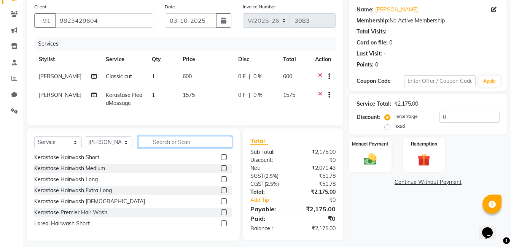
click at [167, 147] on input "text" at bounding box center [185, 142] width 94 height 12
click at [221, 171] on label at bounding box center [224, 169] width 6 height 6
click at [221, 171] on input "checkbox" at bounding box center [223, 168] width 5 height 5
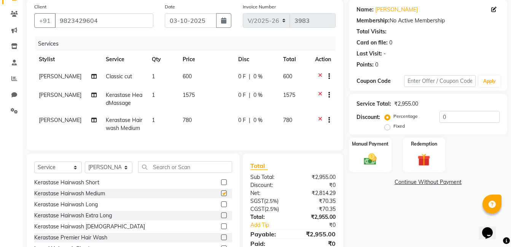
checkbox input "false"
click at [107, 171] on select "Select Stylist Aaftab Malik Admin Jabaaz Karan Rathod Karishma Khot Krishna Vya…" at bounding box center [109, 168] width 48 height 12
select select "93411"
click at [85, 167] on select "Select Stylist Aaftab Malik Admin Jabaaz Karan Rathod Karishma Khot Krishna Vya…" at bounding box center [109, 168] width 48 height 12
click at [161, 173] on input "text" at bounding box center [185, 167] width 94 height 12
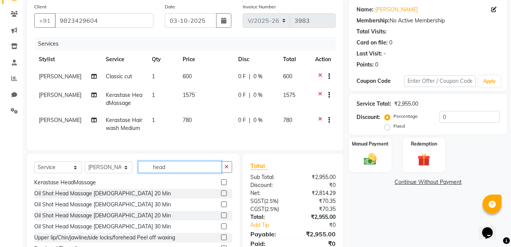
scroll to position [12, 0]
type input "head"
click at [221, 218] on label at bounding box center [224, 216] width 6 height 6
click at [221, 218] on input "checkbox" at bounding box center [223, 216] width 5 height 5
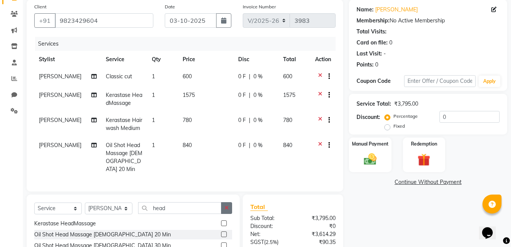
checkbox input "false"
drag, startPoint x: 230, startPoint y: 208, endPoint x: 221, endPoint y: 206, distance: 8.5
click at [228, 208] on button "button" at bounding box center [226, 208] width 11 height 12
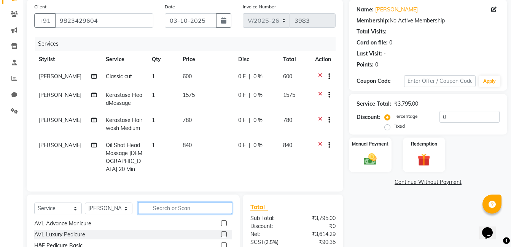
click at [202, 204] on input "text" at bounding box center [185, 208] width 94 height 12
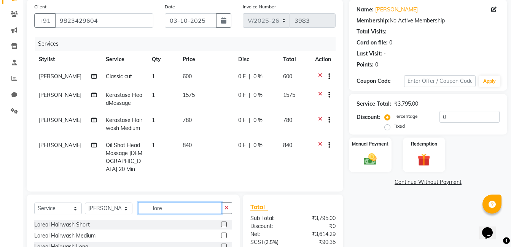
scroll to position [126, 0]
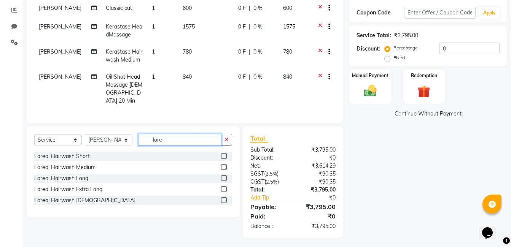
type input "lore"
click at [224, 164] on label at bounding box center [224, 167] width 6 height 6
click at [224, 165] on input "checkbox" at bounding box center [223, 167] width 5 height 5
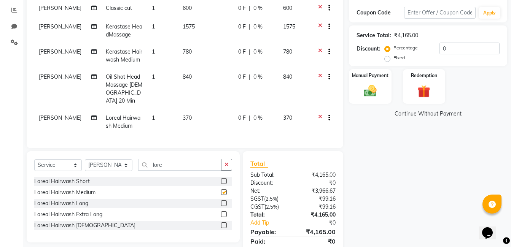
checkbox input "false"
click at [225, 162] on icon "button" at bounding box center [227, 164] width 4 height 5
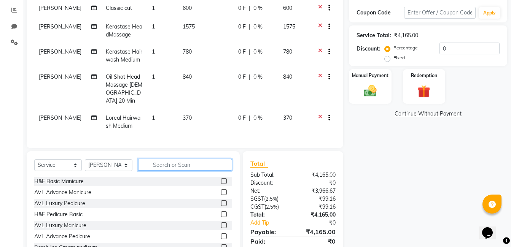
click at [202, 162] on input "text" at bounding box center [185, 165] width 94 height 12
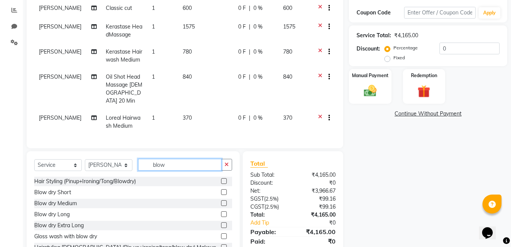
type input "blow"
click at [221, 201] on label at bounding box center [224, 204] width 6 height 6
click at [221, 201] on input "checkbox" at bounding box center [223, 203] width 5 height 5
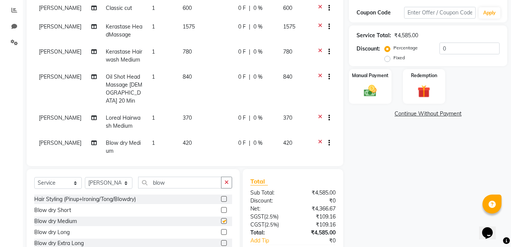
checkbox input "false"
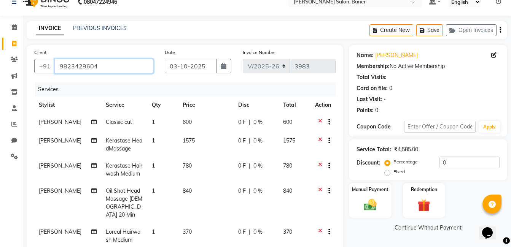
click at [97, 64] on input "9823429604" at bounding box center [104, 66] width 99 height 14
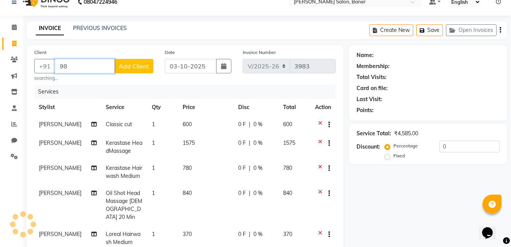
type input "9"
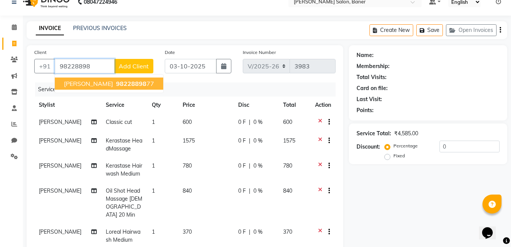
click at [116, 81] on span "98228898" at bounding box center [131, 84] width 30 height 8
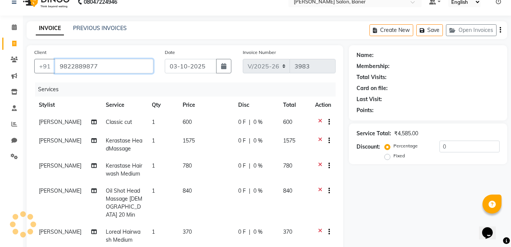
type input "9822889877"
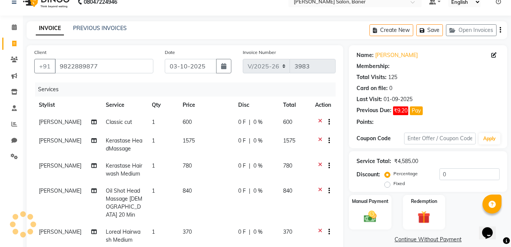
select select "1: Object"
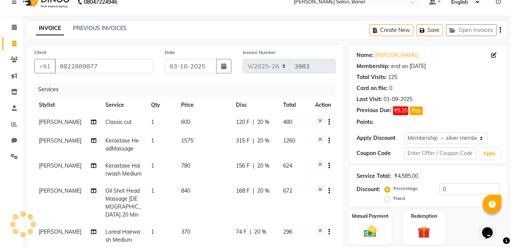
type input "20"
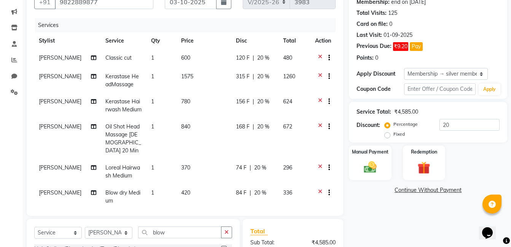
scroll to position [171, 0]
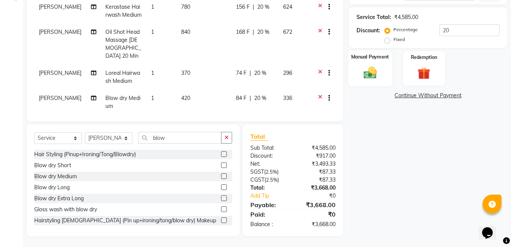
click at [373, 62] on div "Manual Payment" at bounding box center [370, 68] width 44 height 36
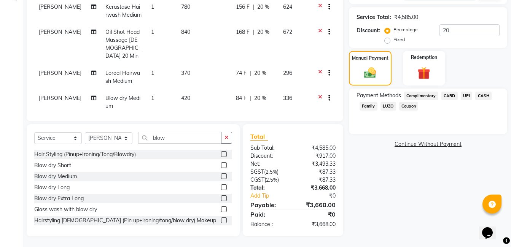
click at [465, 95] on span "UPI" at bounding box center [467, 96] width 12 height 9
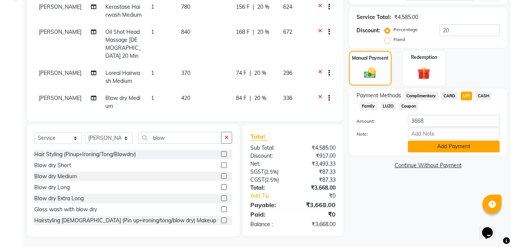
click at [438, 144] on button "Add Payment" at bounding box center [454, 147] width 92 height 12
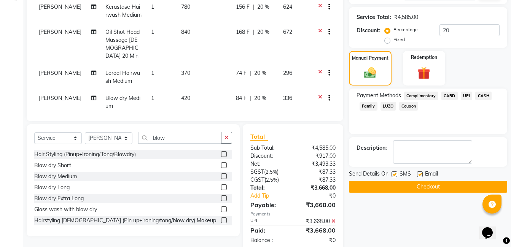
scroll to position [187, 0]
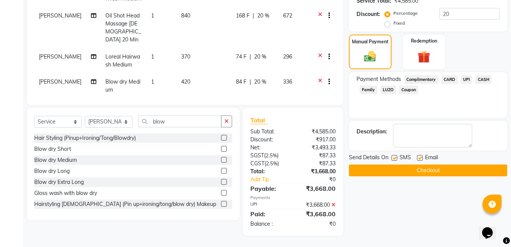
click at [423, 171] on button "Checkout" at bounding box center [428, 171] width 158 height 12
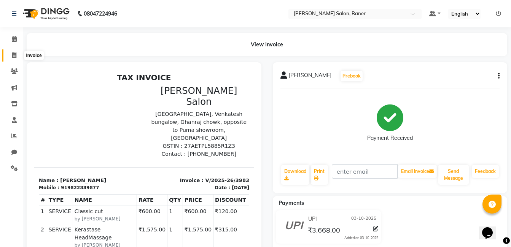
click at [11, 57] on span at bounding box center [14, 55] width 13 height 9
select select "service"
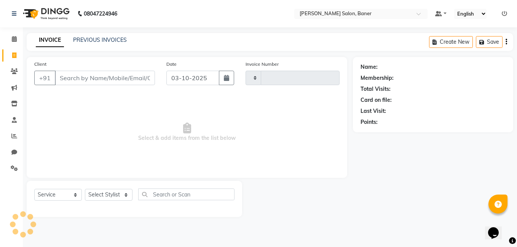
type input "3985"
select select "7115"
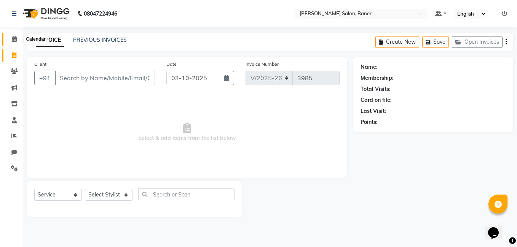
click at [11, 41] on span at bounding box center [14, 39] width 13 height 9
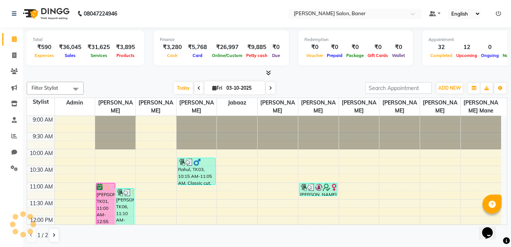
click at [135, 78] on div "Total ₹590 Expenses ₹36,045 Sales ₹31,625 Services ₹3,895 Products Finance ₹3,2…" at bounding box center [267, 137] width 488 height 220
click at [447, 90] on span "ADD NEW" at bounding box center [449, 88] width 22 height 6
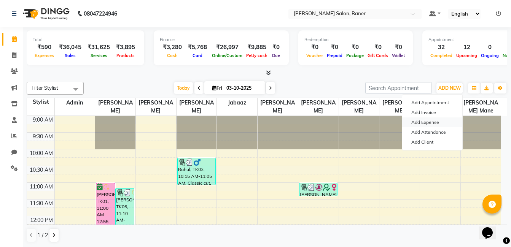
click at [421, 123] on link "Add Expense" at bounding box center [432, 123] width 60 height 10
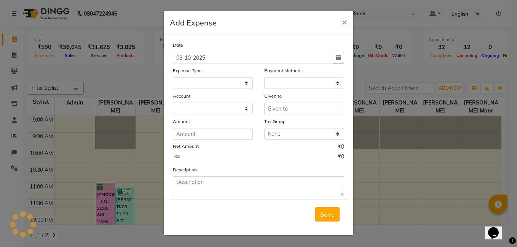
select select
select select "1"
select select "6193"
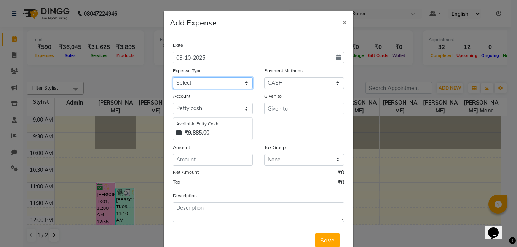
click at [209, 83] on select "Select Advance Salary Amezon parcel Bank charges birthday cake BLINKIT Car main…" at bounding box center [213, 83] width 80 height 12
select select "18215"
click at [173, 77] on select "Select Advance Salary Amezon parcel Bank charges birthday cake BLINKIT Car main…" at bounding box center [213, 83] width 80 height 12
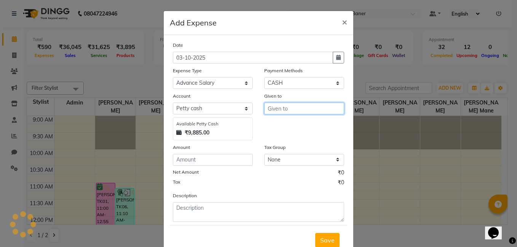
click at [276, 108] on input "text" at bounding box center [304, 109] width 80 height 12
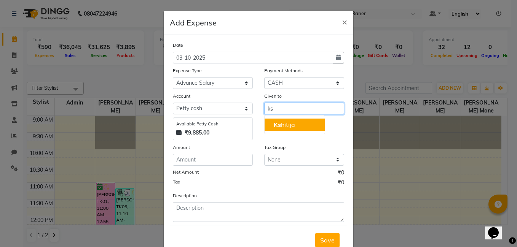
click at [282, 124] on ngb-highlight "Ks hitija" at bounding box center [284, 125] width 21 height 8
type input "[PERSON_NAME]"
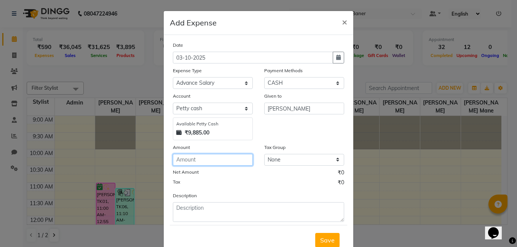
click at [219, 161] on input "number" at bounding box center [213, 160] width 80 height 12
type input "1500"
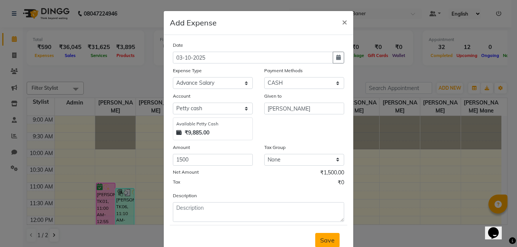
click at [323, 238] on span "Save" at bounding box center [327, 241] width 14 height 8
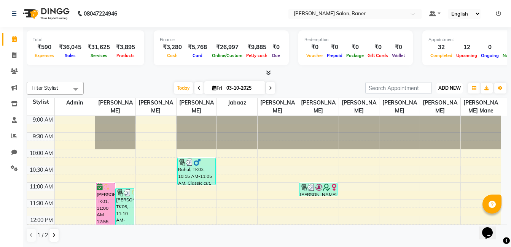
click at [451, 88] on span "ADD NEW" at bounding box center [449, 88] width 22 height 6
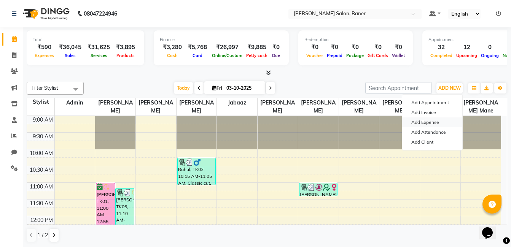
click at [440, 121] on link "Add Expense" at bounding box center [432, 123] width 60 height 10
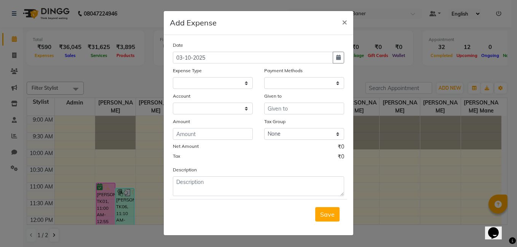
select select
select select "1"
select select "6193"
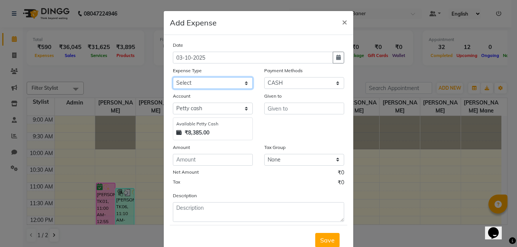
click at [202, 83] on select "Select Advance Salary Amezon parcel Bank charges birthday cake BLINKIT Car main…" at bounding box center [213, 83] width 80 height 12
select select "18215"
click at [173, 77] on select "Select Advance Salary Amezon parcel Bank charges birthday cake BLINKIT Car main…" at bounding box center [213, 83] width 80 height 12
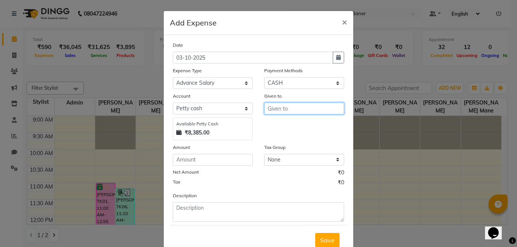
click at [279, 113] on input "text" at bounding box center [304, 109] width 80 height 12
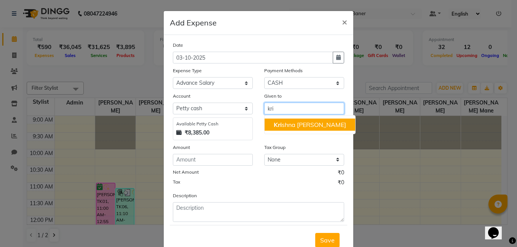
click at [291, 125] on ngb-highlight "Kri shna Vyavahare" at bounding box center [310, 125] width 72 height 8
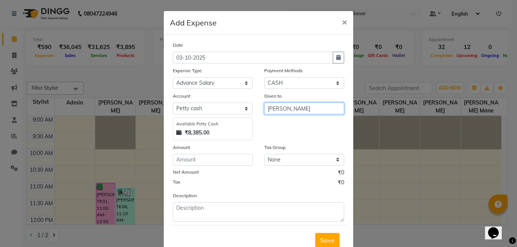
type input "[PERSON_NAME]"
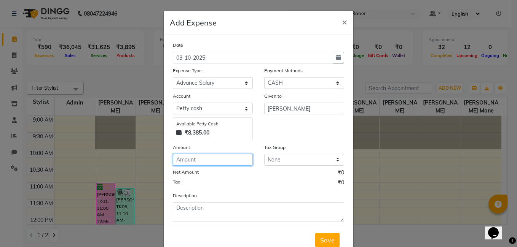
click at [234, 163] on input "number" at bounding box center [213, 160] width 80 height 12
type input "2000"
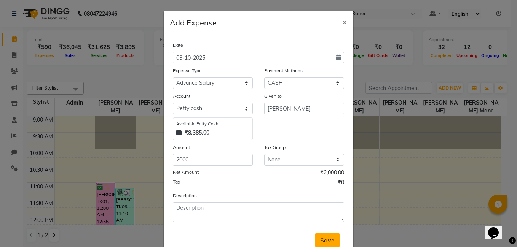
click at [325, 241] on span "Save" at bounding box center [327, 241] width 14 height 8
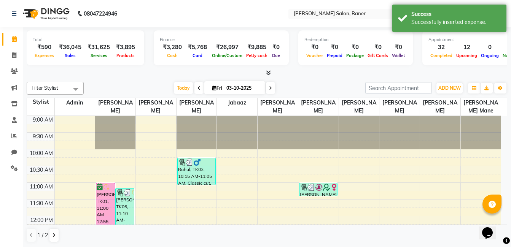
click at [134, 71] on div at bounding box center [267, 73] width 481 height 8
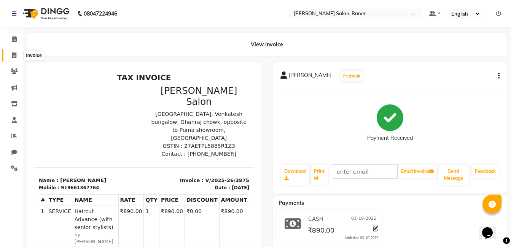
drag, startPoint x: 0, startPoint y: 0, endPoint x: 12, endPoint y: 56, distance: 56.9
click at [12, 56] on icon at bounding box center [14, 56] width 4 height 6
select select "service"
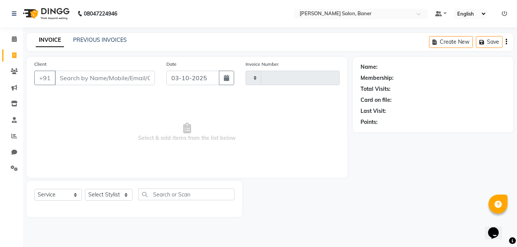
type input "3983"
select select "7115"
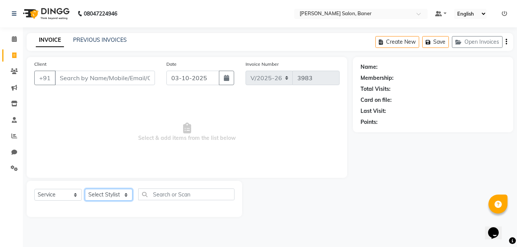
click at [108, 193] on select "Select Stylist" at bounding box center [109, 195] width 48 height 12
click at [115, 194] on select "Select Stylist" at bounding box center [109, 195] width 48 height 12
click at [114, 194] on select "Select Stylist" at bounding box center [109, 195] width 48 height 12
click at [114, 194] on select "Select Stylist Aaftab Malik Admin Jabaaz Karan Rathod Karishma Khot Krishna Vya…" at bounding box center [109, 195] width 48 height 12
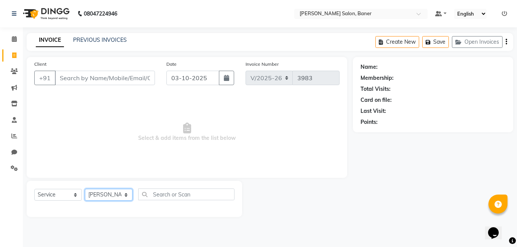
click at [85, 189] on select "Select Stylist Aaftab Malik Admin Jabaaz Karan Rathod Karishma Khot Krishna Vya…" at bounding box center [109, 195] width 48 height 12
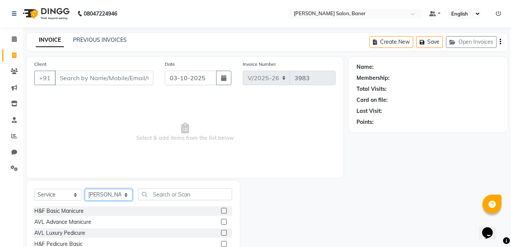
drag, startPoint x: 112, startPoint y: 200, endPoint x: 113, endPoint y: 188, distance: 12.7
click at [112, 200] on select "Select Stylist Aaftab Malik Admin Jabaaz Karan Rathod Karishma Khot Krishna Vya…" at bounding box center [109, 195] width 48 height 12
select select "90315"
click at [85, 189] on select "Select Stylist Aaftab Malik Admin Jabaaz Karan Rathod Karishma Khot Krishna Vya…" at bounding box center [109, 195] width 48 height 12
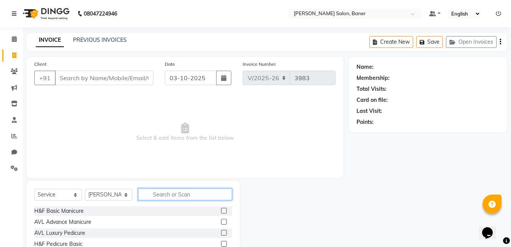
click at [172, 189] on input "text" at bounding box center [185, 195] width 94 height 12
type input "hair"
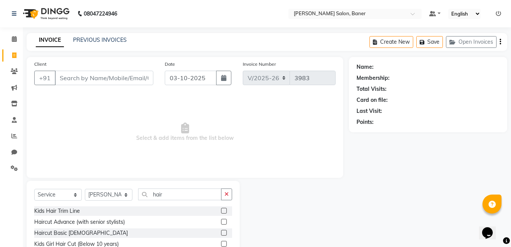
click at [221, 220] on label at bounding box center [224, 222] width 6 height 6
click at [221, 220] on input "checkbox" at bounding box center [223, 222] width 5 height 5
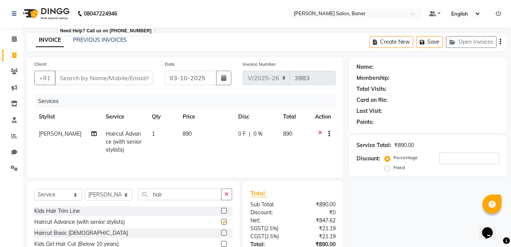
checkbox input "false"
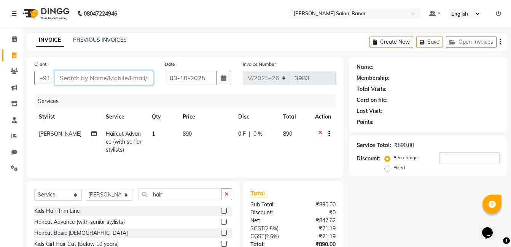
paste input "9284959556"
type input "9284959556"
type input "0"
type input "9284959556"
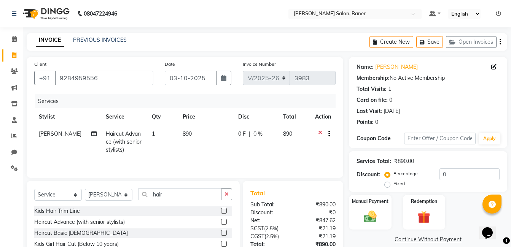
click at [133, 60] on div "Client +91 9284959556" at bounding box center [94, 75] width 131 height 31
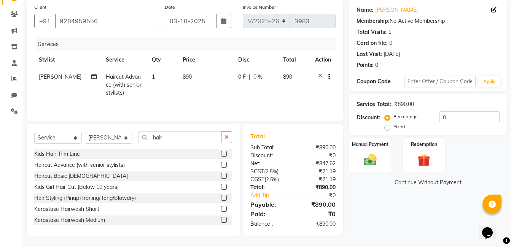
scroll to position [57, 0]
drag, startPoint x: 230, startPoint y: 136, endPoint x: 206, endPoint y: 144, distance: 25.3
click at [227, 137] on button "button" at bounding box center [226, 137] width 11 height 12
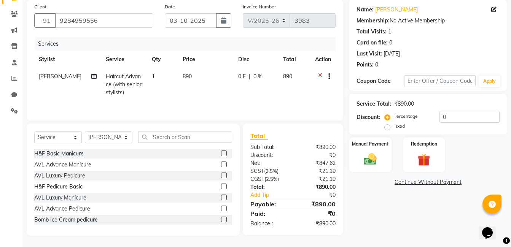
click at [203, 143] on div "Select Service Product Membership Package Voucher Prepaid Gift Card Select Styl…" at bounding box center [133, 140] width 198 height 18
click at [202, 140] on input "text" at bounding box center [185, 137] width 94 height 12
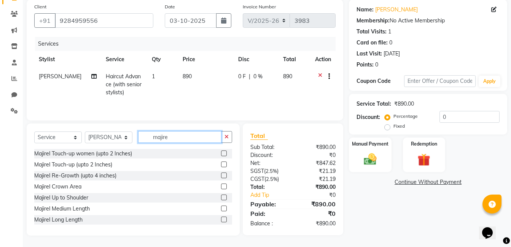
type input "majire"
click at [221, 155] on label at bounding box center [224, 154] width 6 height 6
click at [221, 155] on input "checkbox" at bounding box center [223, 153] width 5 height 5
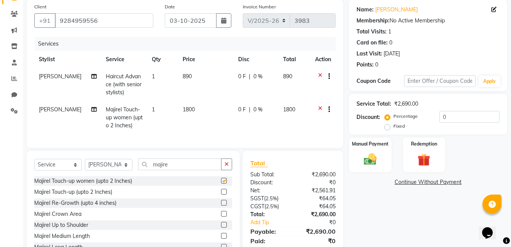
checkbox input "false"
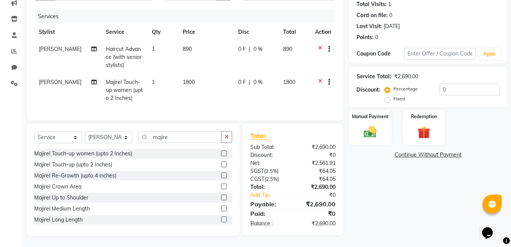
scroll to position [91, 0]
click at [221, 176] on label at bounding box center [224, 176] width 6 height 6
click at [221, 176] on input "checkbox" at bounding box center [223, 176] width 5 height 5
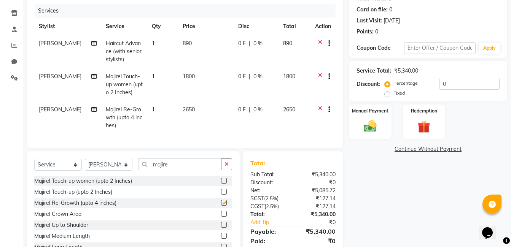
checkbox input "false"
click at [320, 74] on icon at bounding box center [320, 78] width 4 height 10
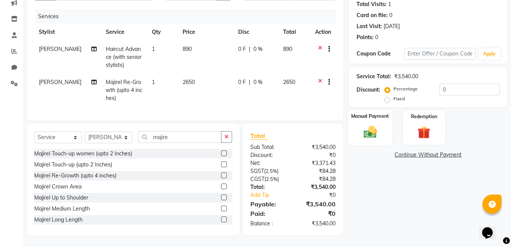
click at [365, 124] on img at bounding box center [370, 131] width 21 height 15
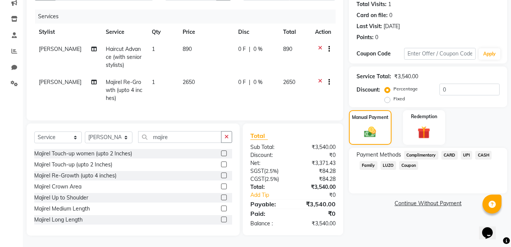
click at [465, 151] on span "UPI" at bounding box center [467, 155] width 12 height 9
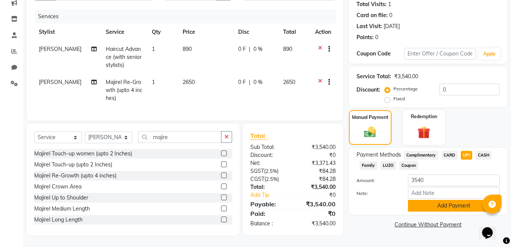
click at [435, 201] on button "Add Payment" at bounding box center [454, 206] width 92 height 12
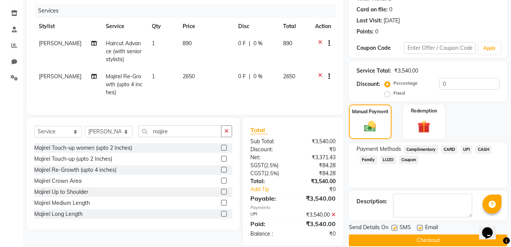
scroll to position [106, 0]
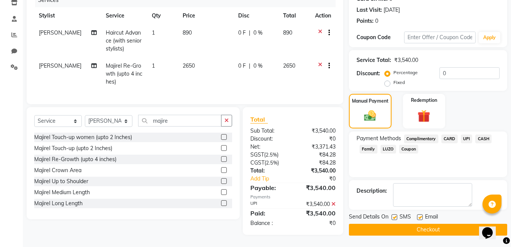
click at [422, 226] on button "Checkout" at bounding box center [428, 230] width 158 height 12
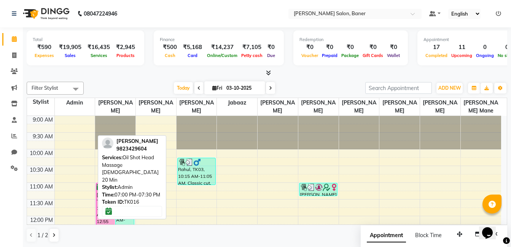
scroll to position [326, 0]
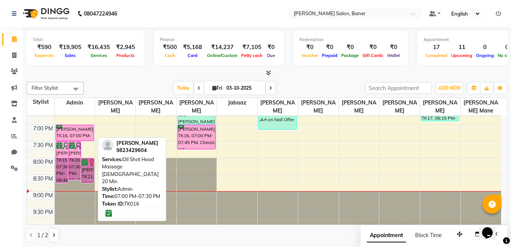
click at [80, 132] on div "[PERSON_NAME], TK16, 07:00 PM-07:30 PM, Oil Shot Head Massage [DEMOGRAPHIC_DATA…" at bounding box center [75, 133] width 38 height 16
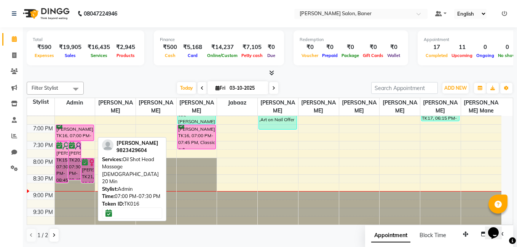
select select "6"
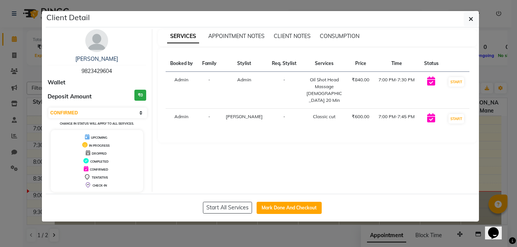
click at [107, 72] on span "9823429604" at bounding box center [96, 71] width 30 height 7
copy span "9823429604"
click at [467, 22] on button "button" at bounding box center [471, 19] width 14 height 14
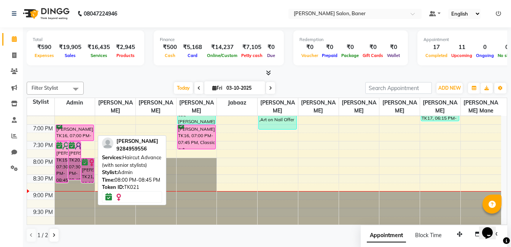
click at [91, 174] on div "[PERSON_NAME], TK21, 08:00 PM-08:45 PM, Haircut Advance (with senior stylists)" at bounding box center [87, 171] width 12 height 24
select select "6"
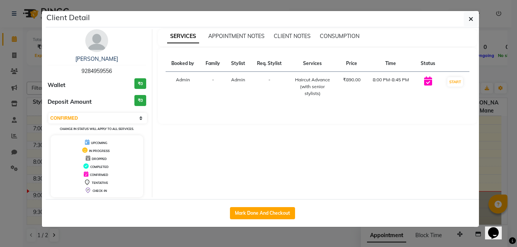
click at [107, 69] on span "9284959556" at bounding box center [96, 71] width 30 height 7
copy span "9284959556"
click at [473, 23] on button "button" at bounding box center [471, 19] width 14 height 14
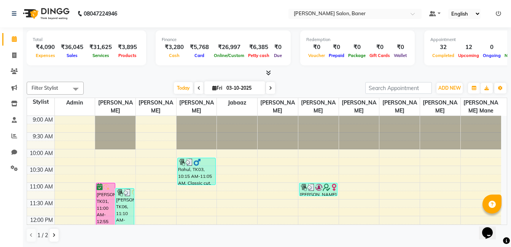
click at [140, 83] on div "Today Fri 03-10-2025" at bounding box center [225, 88] width 274 height 11
drag, startPoint x: 10, startPoint y: 55, endPoint x: 31, endPoint y: 57, distance: 21.0
click at [10, 55] on span at bounding box center [14, 55] width 13 height 9
select select "service"
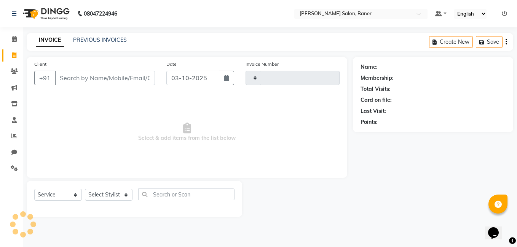
type input "3985"
select select "7115"
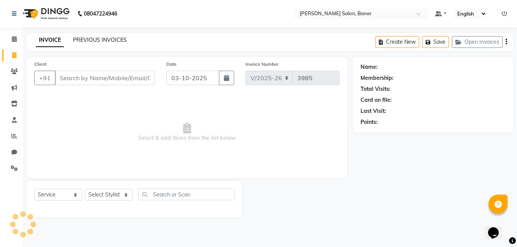
click at [107, 37] on link "PREVIOUS INVOICES" at bounding box center [100, 40] width 54 height 7
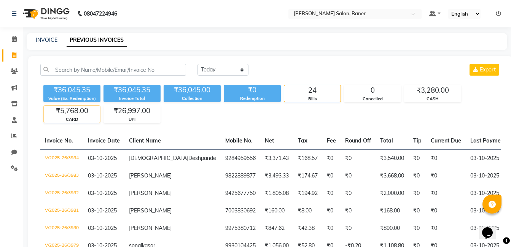
click at [81, 115] on div "₹5,768.00" at bounding box center [72, 111] width 56 height 11
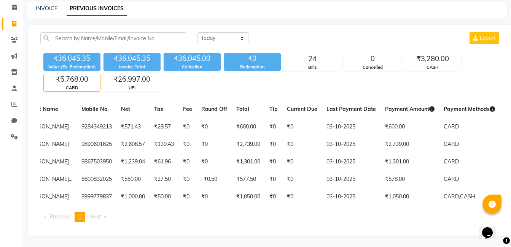
scroll to position [0, 108]
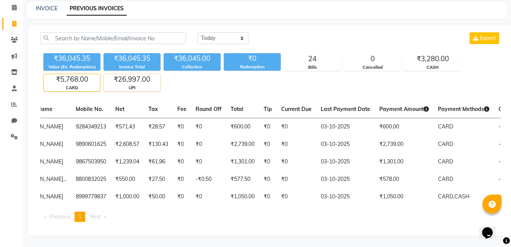
click at [142, 74] on div "₹26,997.00" at bounding box center [132, 79] width 56 height 11
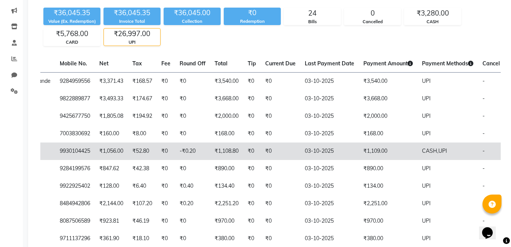
scroll to position [0, 0]
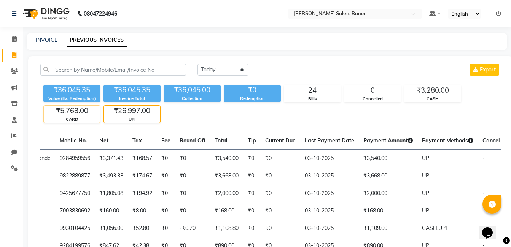
click at [84, 112] on div "₹5,768.00" at bounding box center [72, 111] width 56 height 11
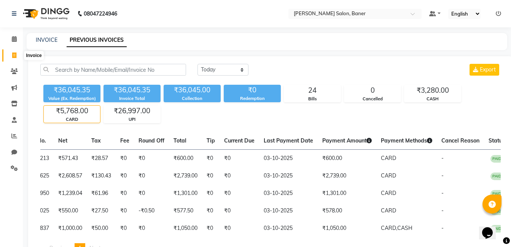
click at [13, 56] on icon at bounding box center [14, 56] width 4 height 6
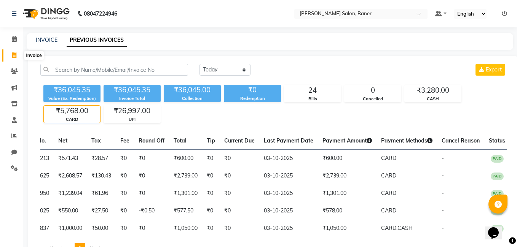
select select "service"
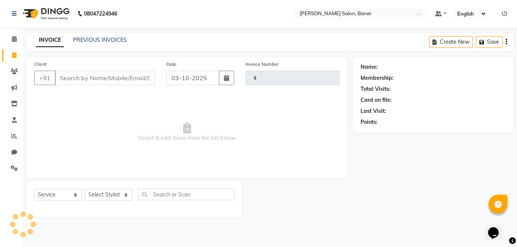
type input "3985"
select select "7115"
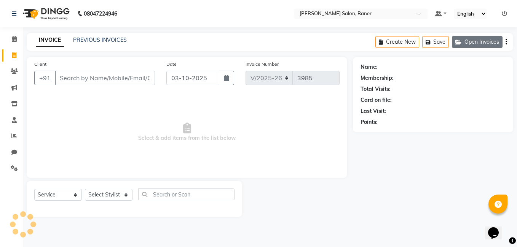
click at [465, 40] on button "Open Invoices" at bounding box center [477, 42] width 51 height 12
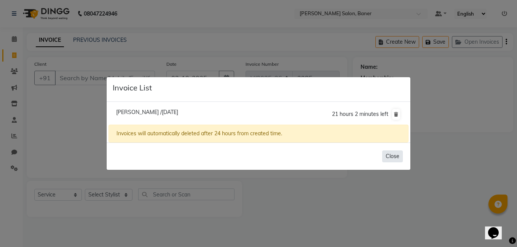
click at [392, 158] on button "Close" at bounding box center [392, 157] width 21 height 12
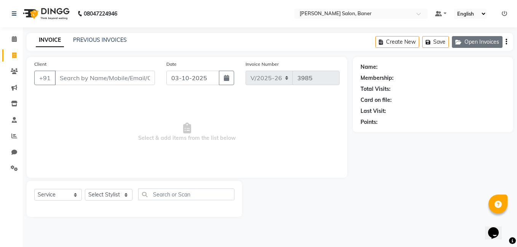
click at [480, 44] on button "Open Invoices" at bounding box center [477, 42] width 51 height 12
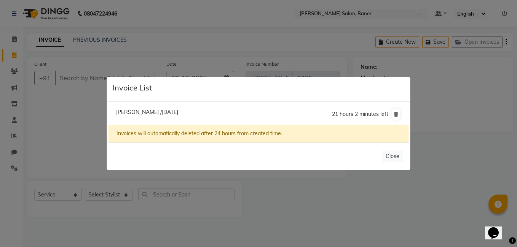
click at [147, 112] on span "Mrudula /03 October 2025" at bounding box center [147, 112] width 62 height 7
type input "7821898320"
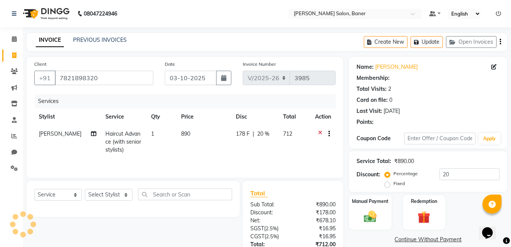
type input "0"
select select "1: Object"
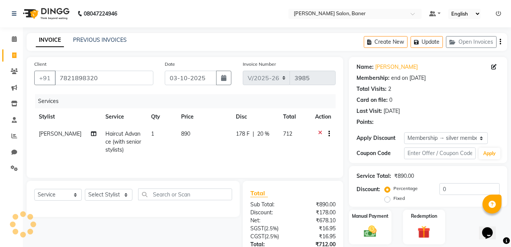
type input "20"
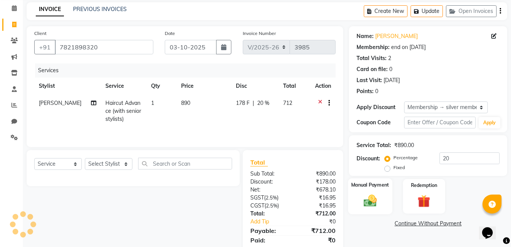
scroll to position [57, 0]
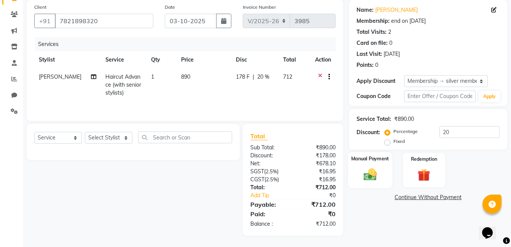
click at [362, 178] on img at bounding box center [370, 174] width 21 height 15
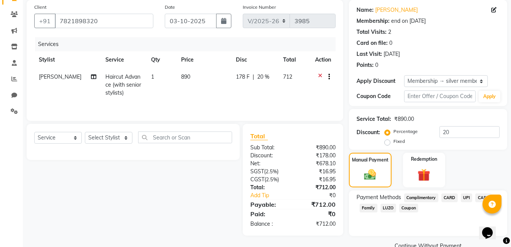
click at [451, 198] on span "CARD" at bounding box center [450, 198] width 16 height 9
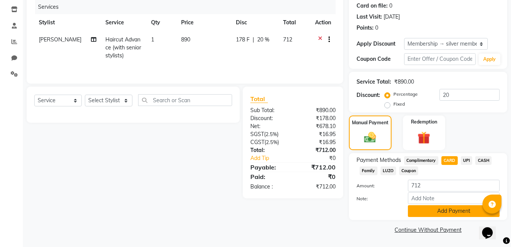
click at [446, 210] on button "Add Payment" at bounding box center [454, 212] width 92 height 12
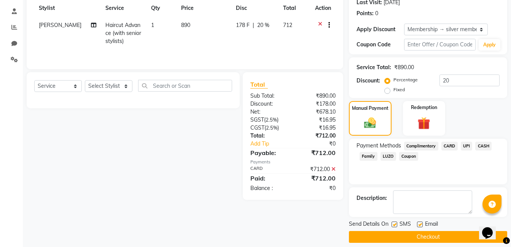
scroll to position [116, 0]
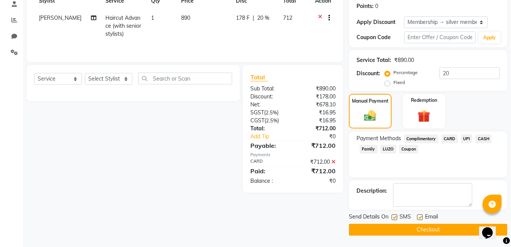
click at [430, 227] on button "Checkout" at bounding box center [428, 230] width 158 height 12
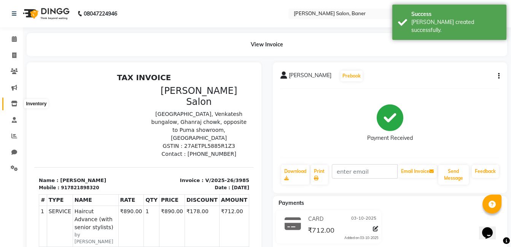
click at [13, 101] on icon at bounding box center [14, 104] width 6 height 6
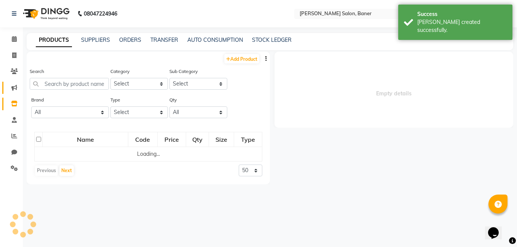
select select
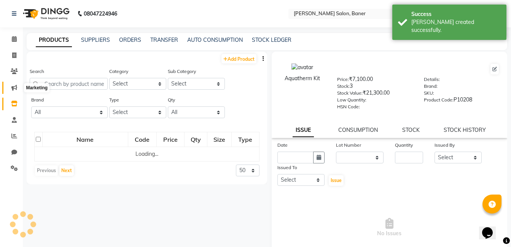
click at [15, 89] on icon at bounding box center [14, 88] width 6 height 6
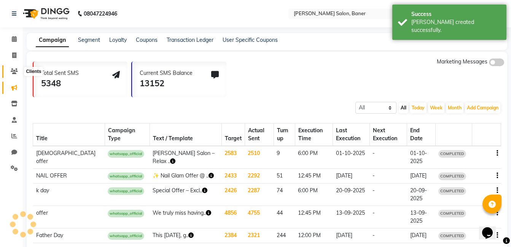
click at [15, 74] on icon at bounding box center [14, 72] width 7 height 6
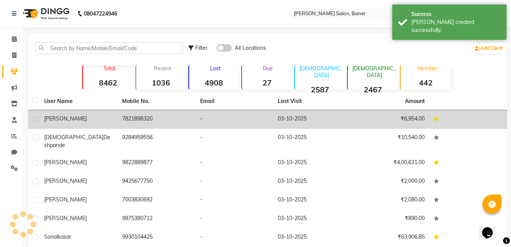
click at [113, 122] on td "mrudula" at bounding box center [79, 119] width 78 height 19
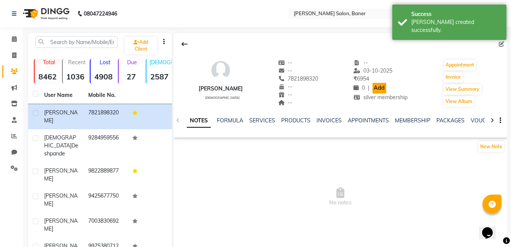
click at [374, 89] on link "Add" at bounding box center [379, 88] width 13 height 11
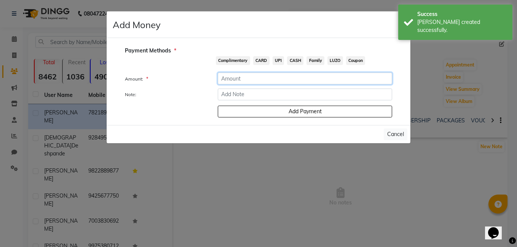
click at [269, 80] on input "number" at bounding box center [305, 79] width 174 height 12
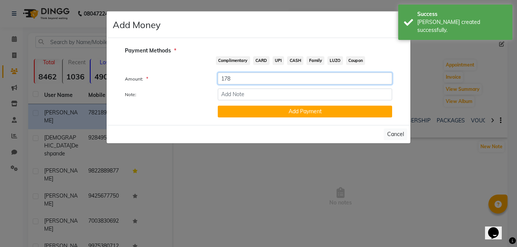
type input "178"
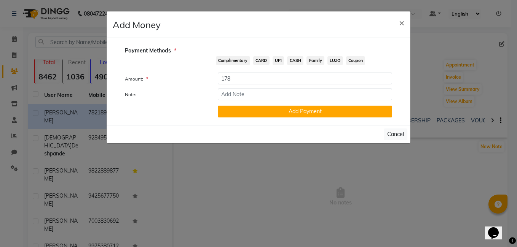
click at [265, 60] on span "CARD" at bounding box center [261, 60] width 16 height 9
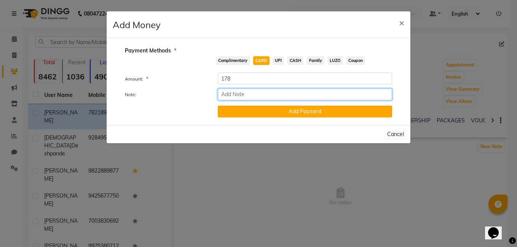
click at [252, 95] on input "Note:" at bounding box center [305, 95] width 174 height 12
type input "1223 3-10-2025"
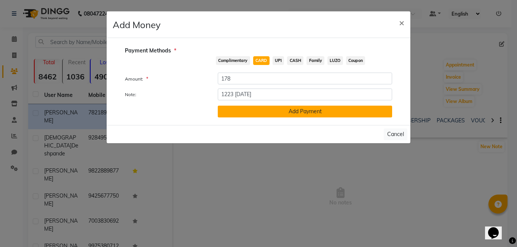
click at [281, 117] on button "Add Payment" at bounding box center [305, 112] width 174 height 12
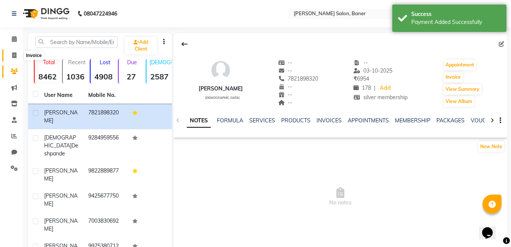
click at [15, 55] on icon at bounding box center [14, 56] width 4 height 6
select select "service"
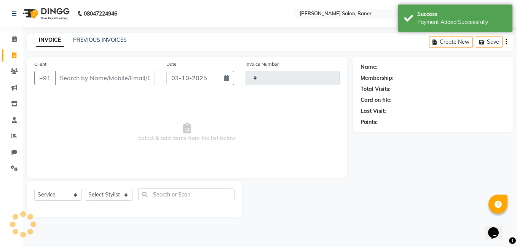
type input "3986"
select select "7115"
click at [98, 38] on link "PREVIOUS INVOICES" at bounding box center [100, 40] width 54 height 7
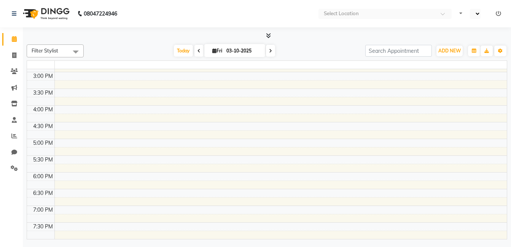
select select "en"
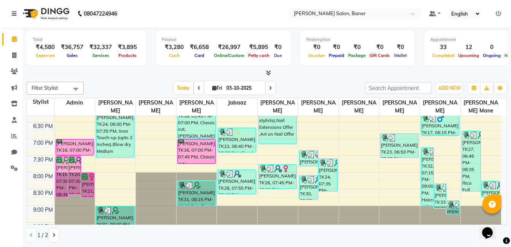
scroll to position [0, 0]
click at [18, 118] on span at bounding box center [14, 120] width 13 height 9
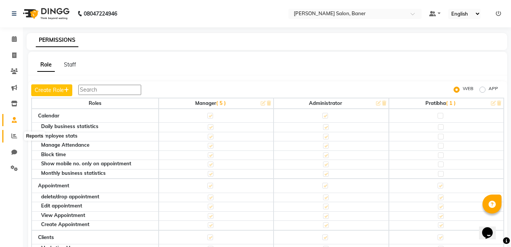
click at [11, 132] on span at bounding box center [14, 136] width 13 height 9
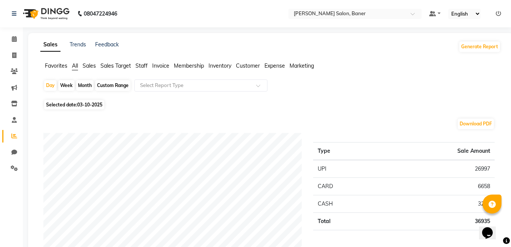
click at [133, 65] on ul "Favorites All Sales Sales Target Staff Invoice Membership Inventory Customer Ex…" at bounding box center [270, 66] width 461 height 8
click at [136, 65] on span "Staff" at bounding box center [141, 65] width 12 height 7
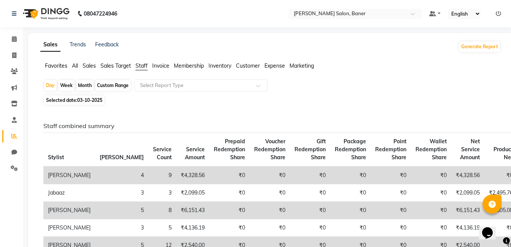
click at [79, 84] on div "Month" at bounding box center [85, 85] width 18 height 11
select select "10"
select select "2025"
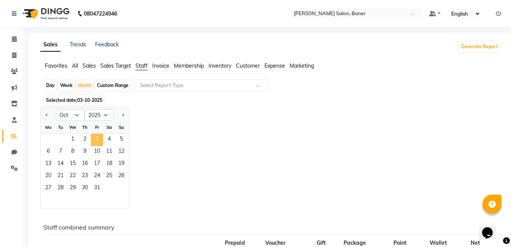
click at [94, 143] on span "3" at bounding box center [97, 140] width 12 height 12
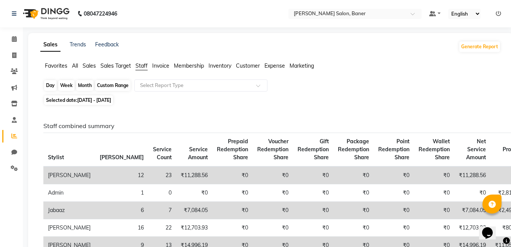
click at [83, 83] on div "Month" at bounding box center [85, 85] width 18 height 11
select select "10"
select select "2025"
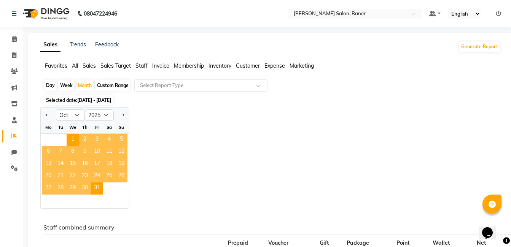
click at [53, 82] on div "Day" at bounding box center [50, 85] width 13 height 11
select select "10"
select select "2025"
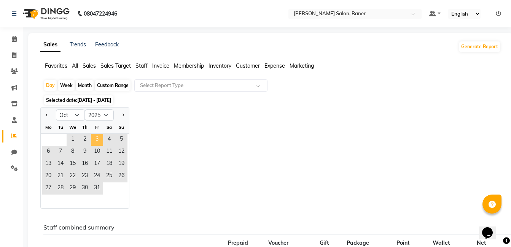
click at [94, 137] on span "3" at bounding box center [97, 140] width 12 height 12
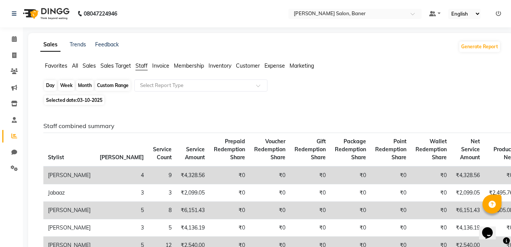
click at [53, 86] on div "Day" at bounding box center [50, 85] width 13 height 11
select select "10"
select select "2025"
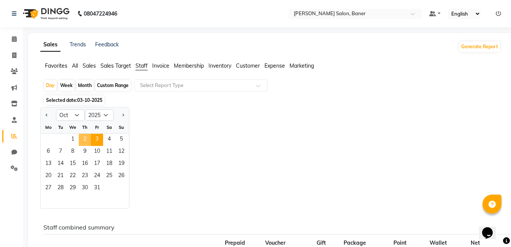
click at [85, 142] on span "2" at bounding box center [85, 140] width 12 height 12
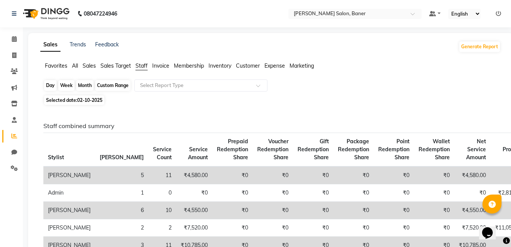
click at [52, 84] on div "Day" at bounding box center [50, 85] width 13 height 11
select select "10"
select select "2025"
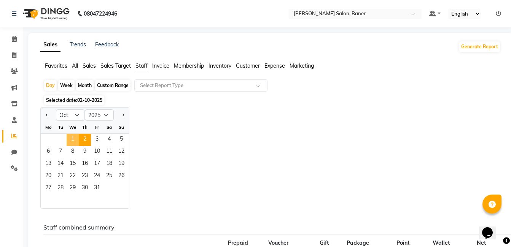
click at [75, 136] on span "1" at bounding box center [73, 140] width 12 height 12
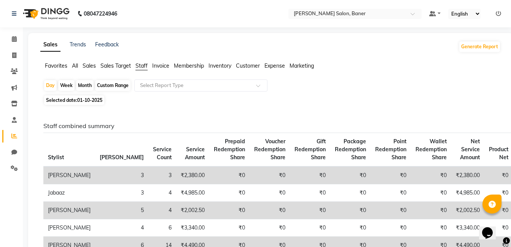
click at [81, 85] on div "Month" at bounding box center [85, 85] width 18 height 11
select select "10"
select select "2025"
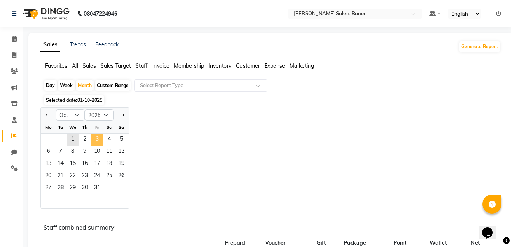
click at [100, 139] on span "3" at bounding box center [97, 140] width 12 height 12
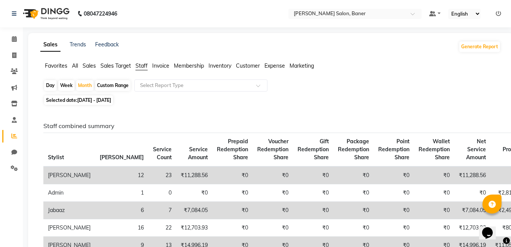
click at [52, 85] on div "Day" at bounding box center [50, 85] width 13 height 11
select select "10"
select select "2025"
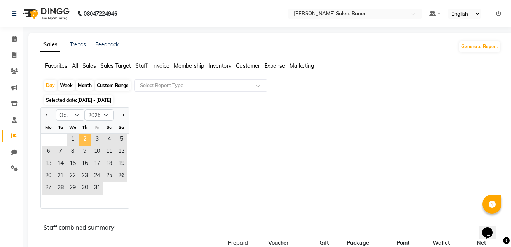
click at [84, 135] on span "2" at bounding box center [85, 140] width 12 height 12
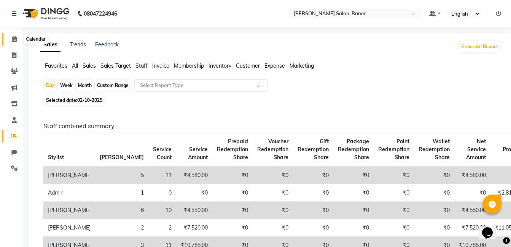
click at [14, 43] on span at bounding box center [14, 39] width 13 height 9
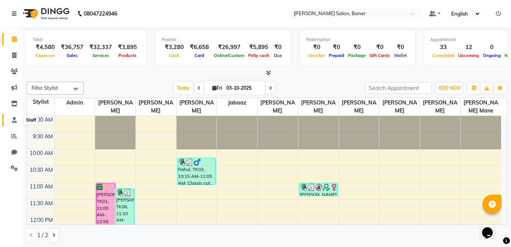
click at [15, 120] on icon at bounding box center [14, 120] width 5 height 6
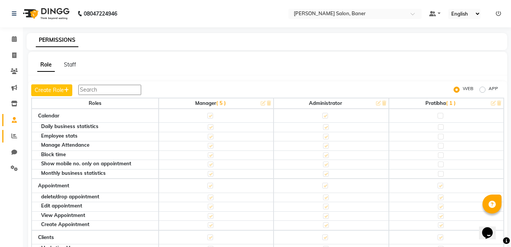
click at [3, 136] on link "Reports" at bounding box center [11, 136] width 18 height 13
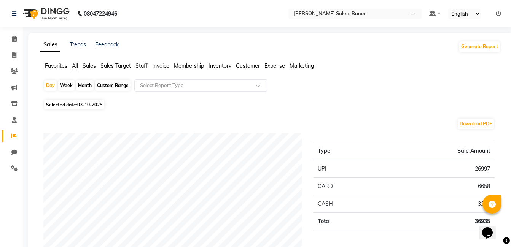
click at [86, 69] on li "Sales" at bounding box center [89, 66] width 13 height 8
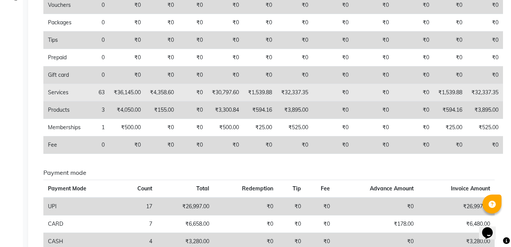
scroll to position [190, 0]
